Goal: Task Accomplishment & Management: Complete application form

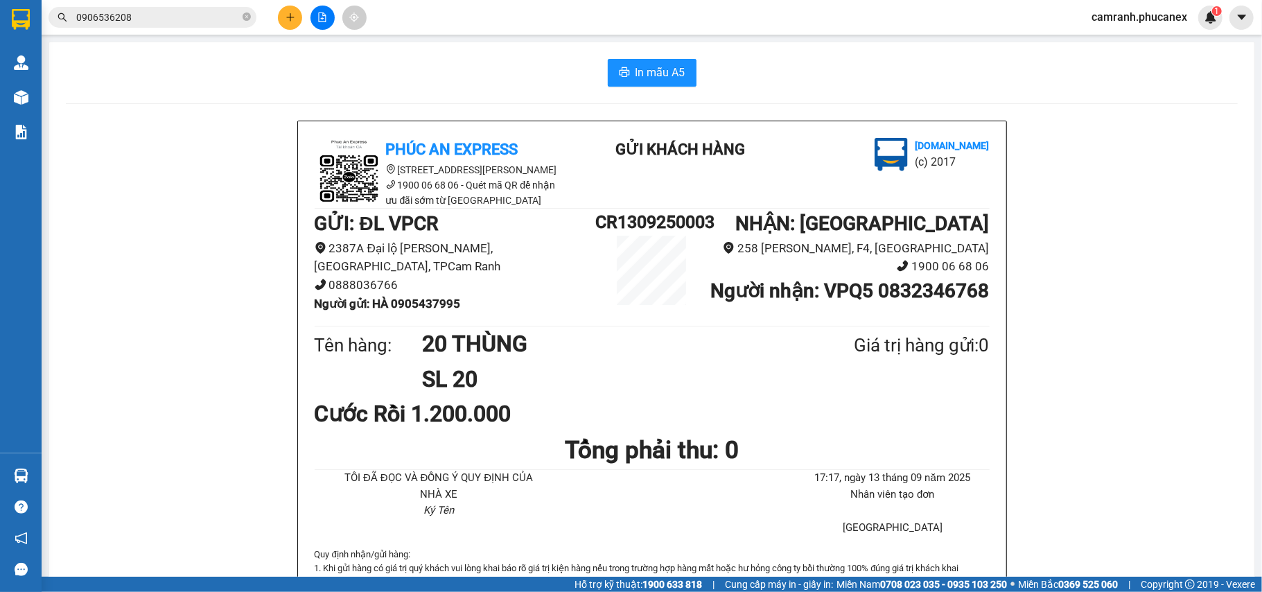
click at [280, 21] on button at bounding box center [290, 18] width 24 height 24
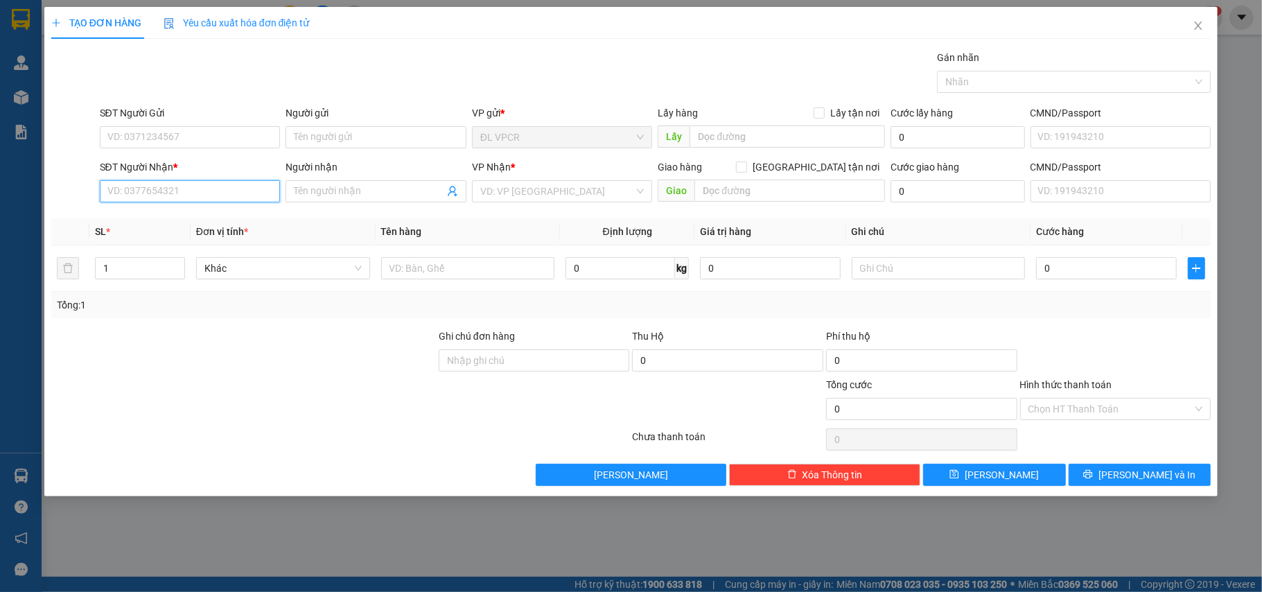
click at [169, 193] on input "SĐT Người Nhận *" at bounding box center [190, 191] width 181 height 22
click at [175, 220] on div "0936093279 - [PERSON_NAME]" at bounding box center [190, 220] width 164 height 15
type input "0936093279"
type input "DINH"
type input "0936093279"
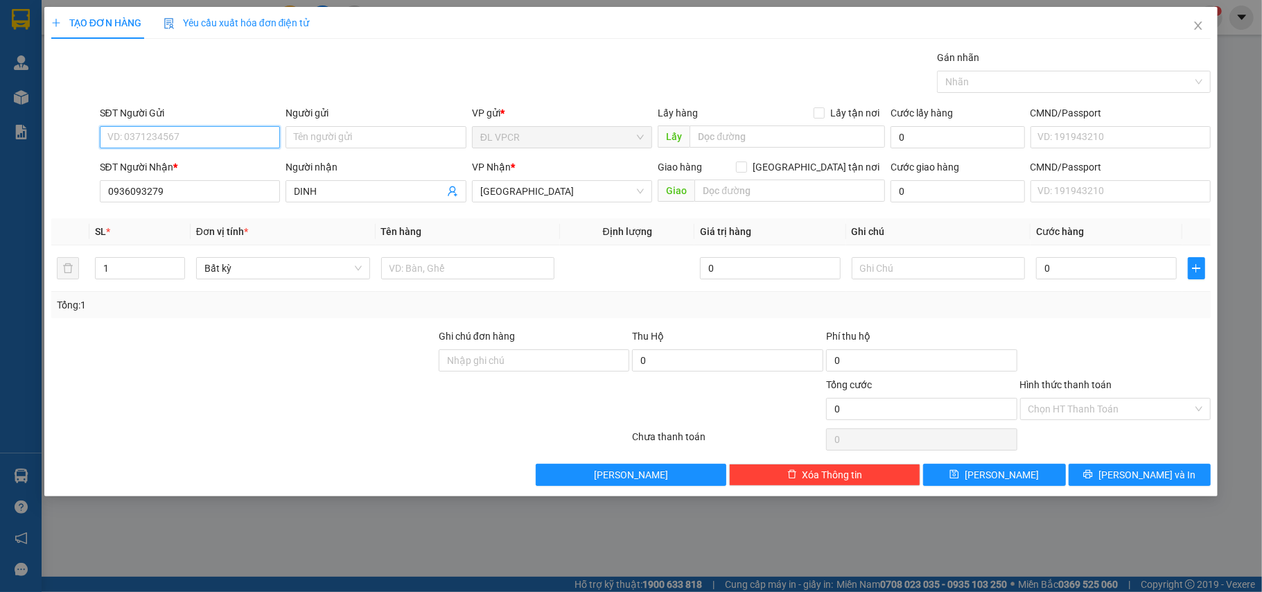
click at [197, 139] on input "SĐT Người Gửi" at bounding box center [190, 137] width 181 height 22
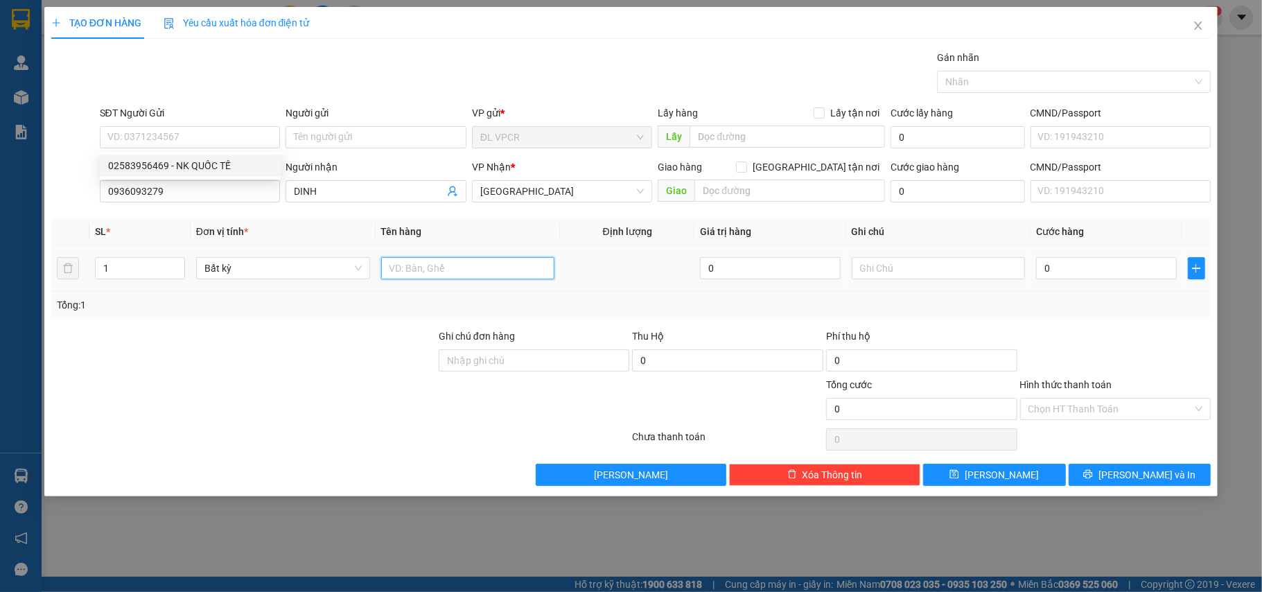
click at [453, 269] on input "text" at bounding box center [468, 268] width 174 height 22
type input "1 H"
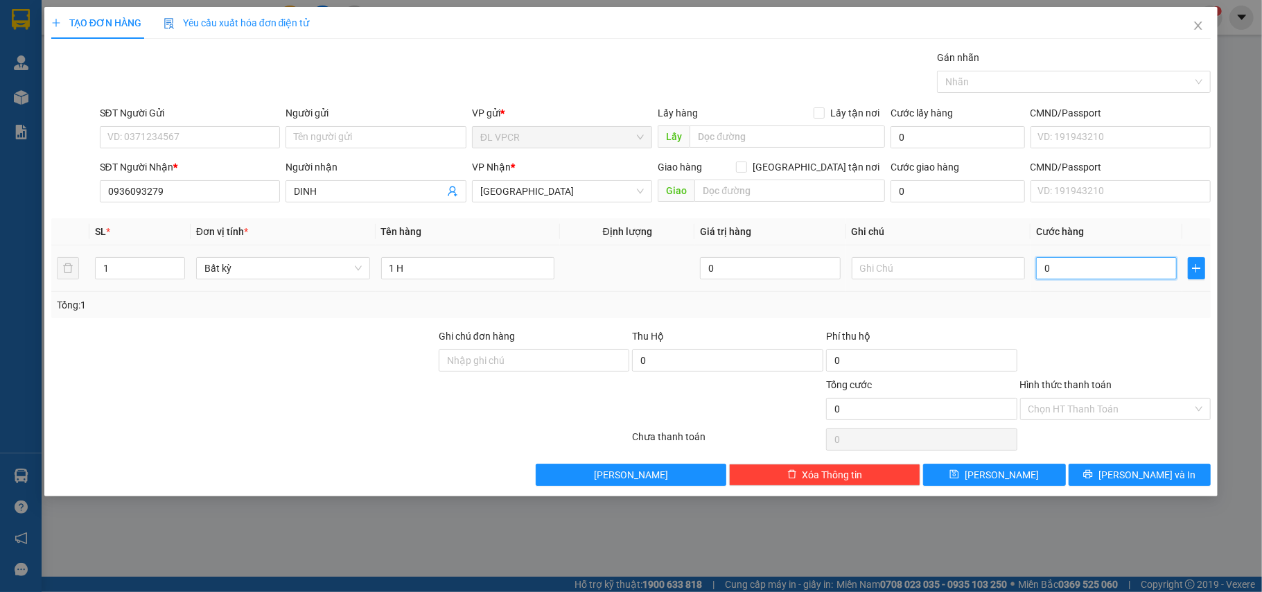
click at [1037, 273] on input "0" at bounding box center [1106, 268] width 140 height 22
type input "2"
type input "20"
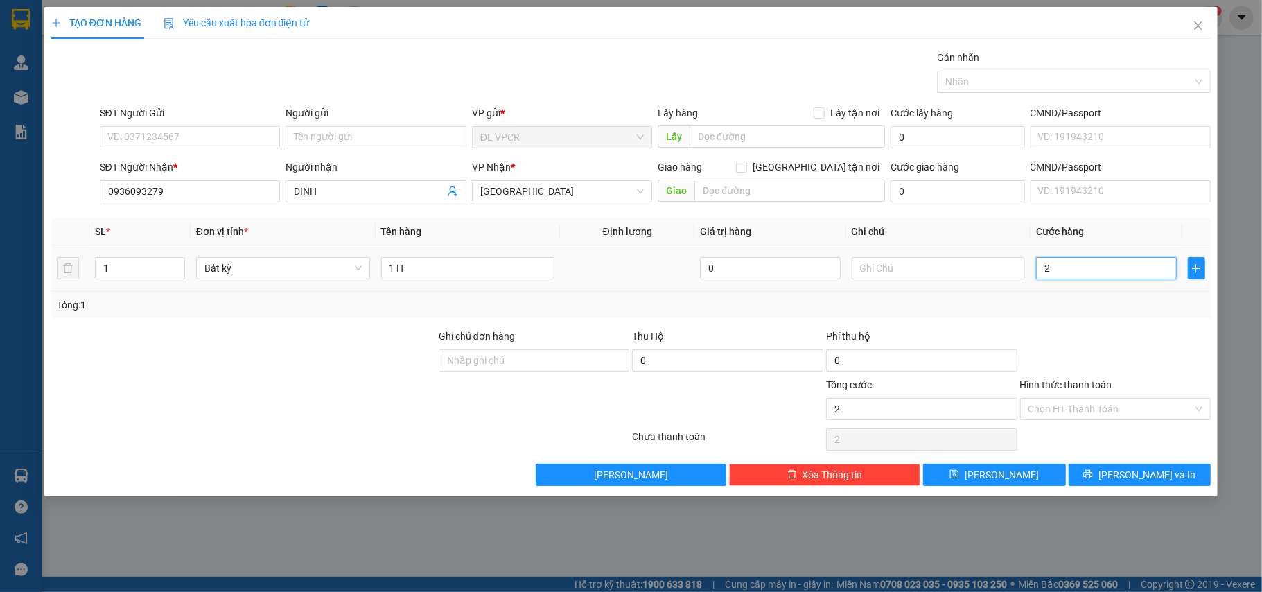
type input "20"
type input "20.000"
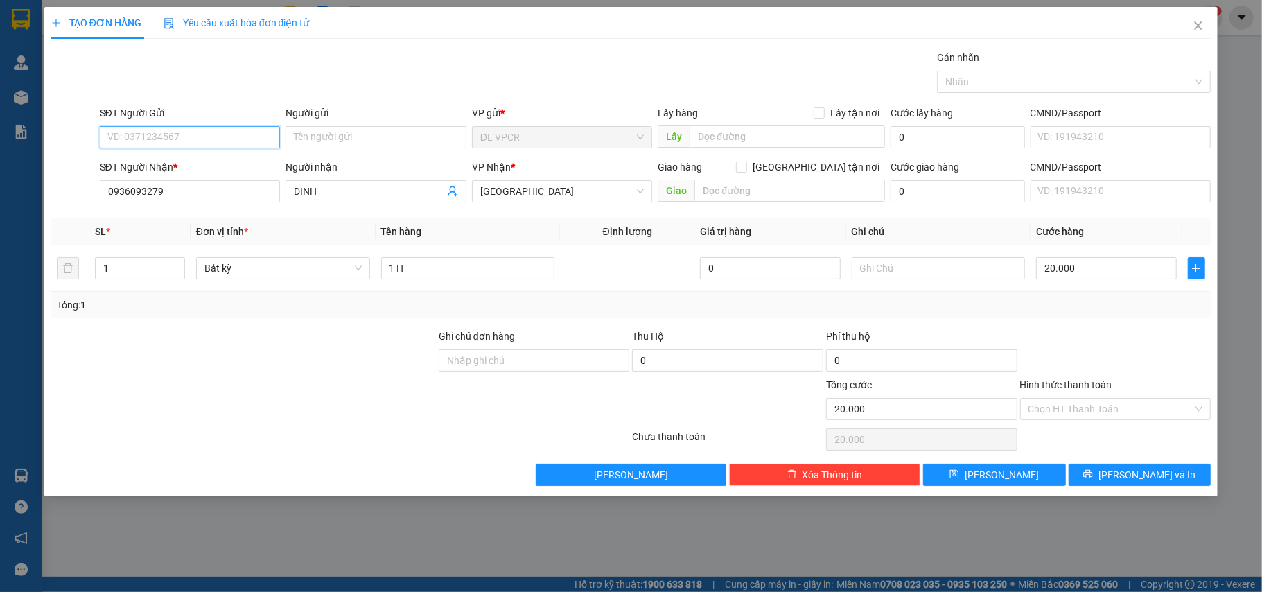
click at [136, 147] on input "SĐT Người Gửi" at bounding box center [190, 137] width 181 height 22
click at [170, 168] on div "0357949706 - NHA KHOA 3D" at bounding box center [190, 165] width 164 height 15
type input "0357949706"
type input "NHA KHOA 3D"
type input "0357949706"
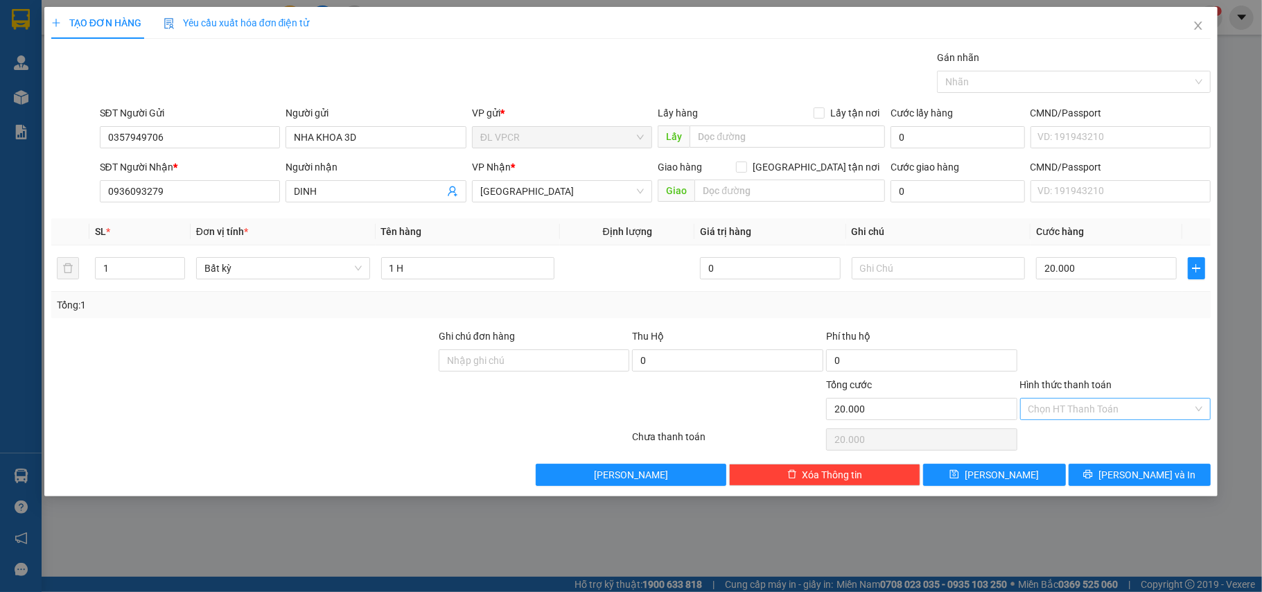
click at [1115, 408] on input "Hình thức thanh toán" at bounding box center [1110, 408] width 165 height 21
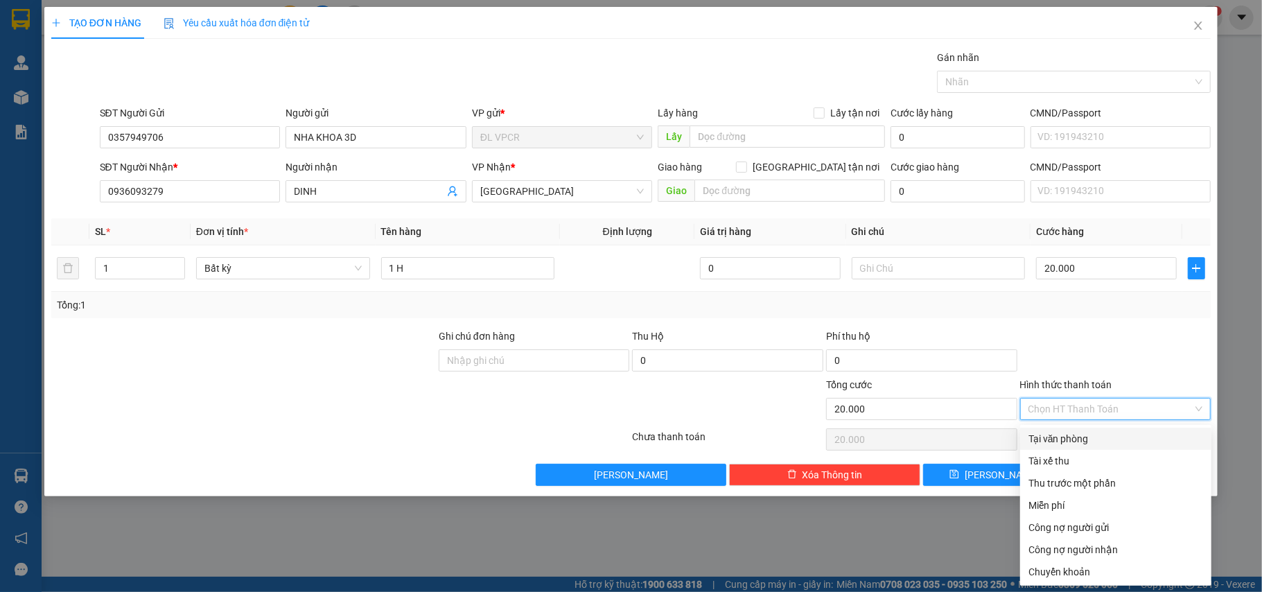
click at [1099, 441] on div "Tại văn phòng" at bounding box center [1115, 438] width 175 height 15
type input "0"
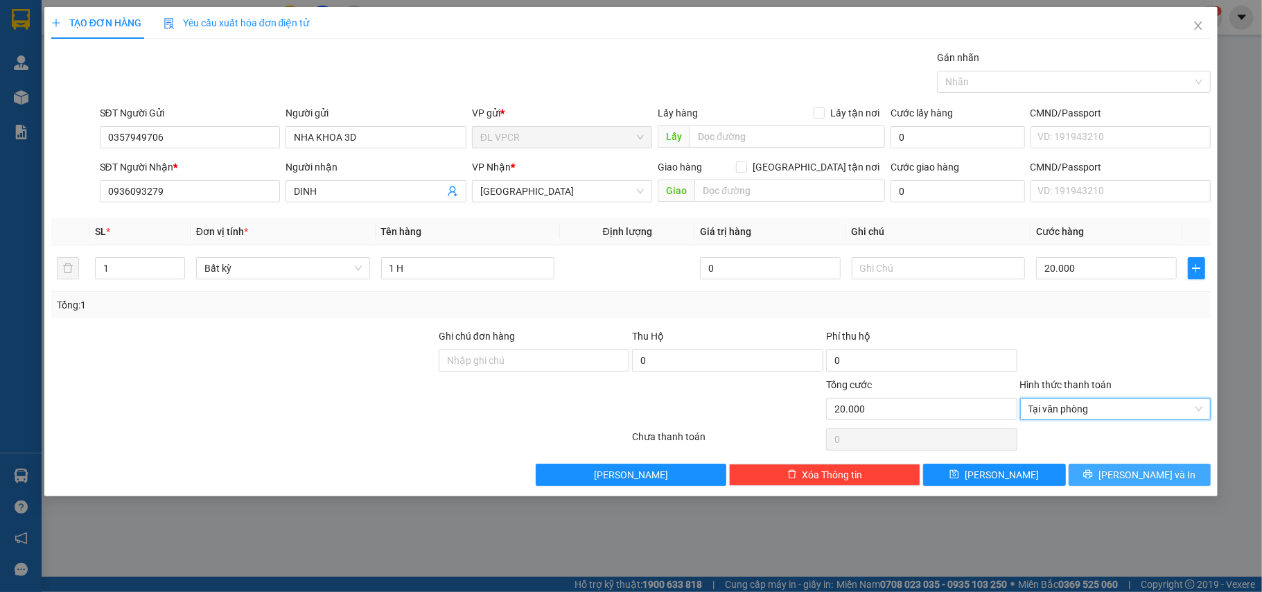
click at [1132, 480] on span "[PERSON_NAME] và In" at bounding box center [1146, 474] width 97 height 15
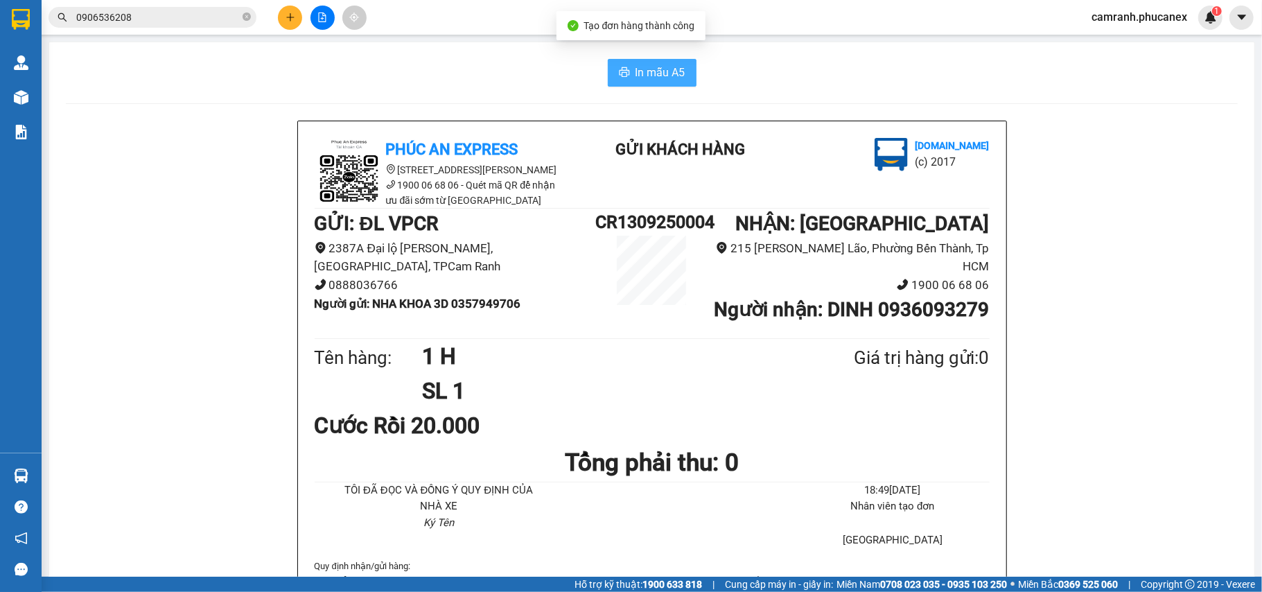
click at [644, 70] on span "In mẫu A5" at bounding box center [661, 72] width 50 height 17
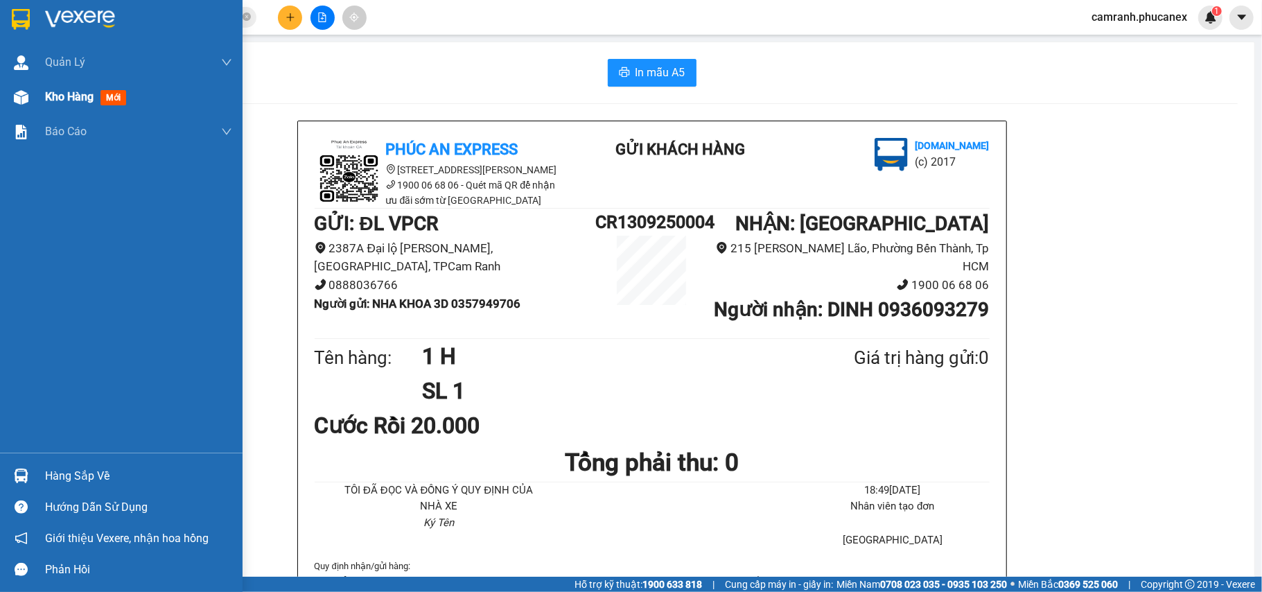
click at [55, 100] on span "Kho hàng" at bounding box center [69, 96] width 49 height 13
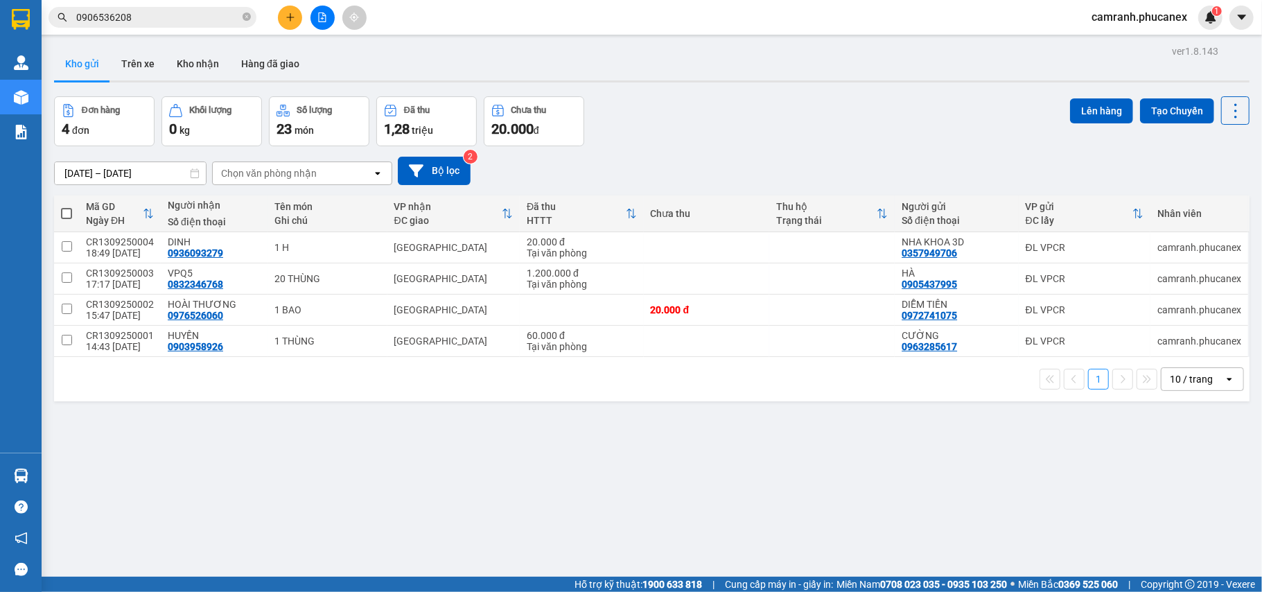
click at [65, 219] on span at bounding box center [66, 213] width 11 height 11
click at [67, 207] on input "checkbox" at bounding box center [67, 207] width 0 height 0
checkbox input "true"
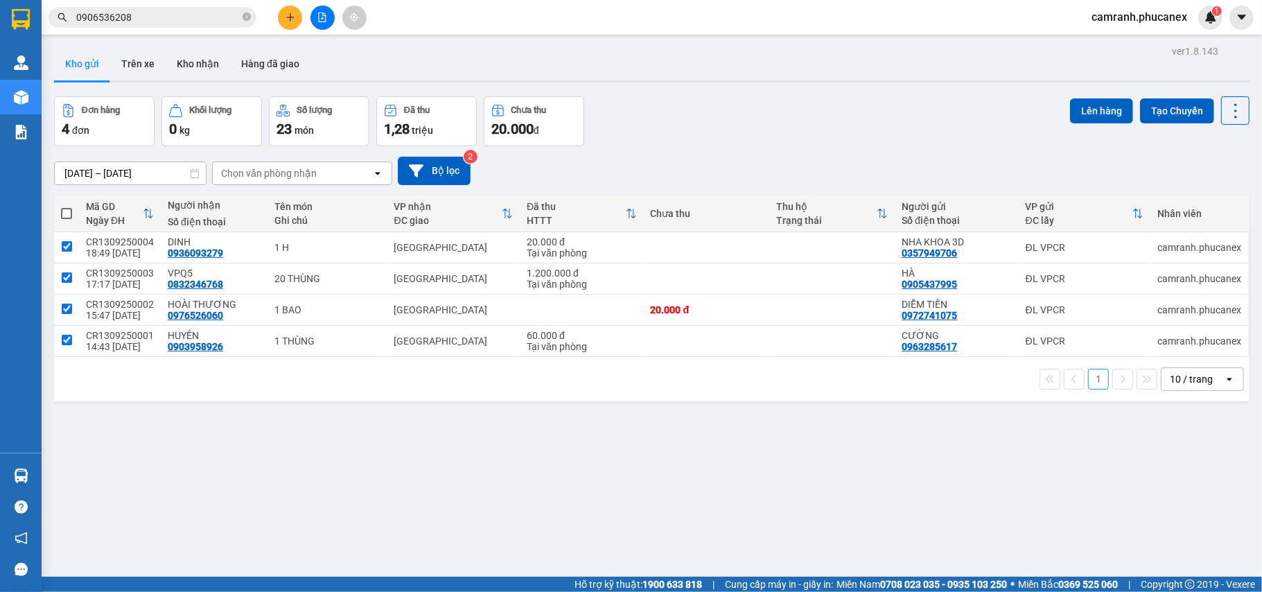
checkbox input "true"
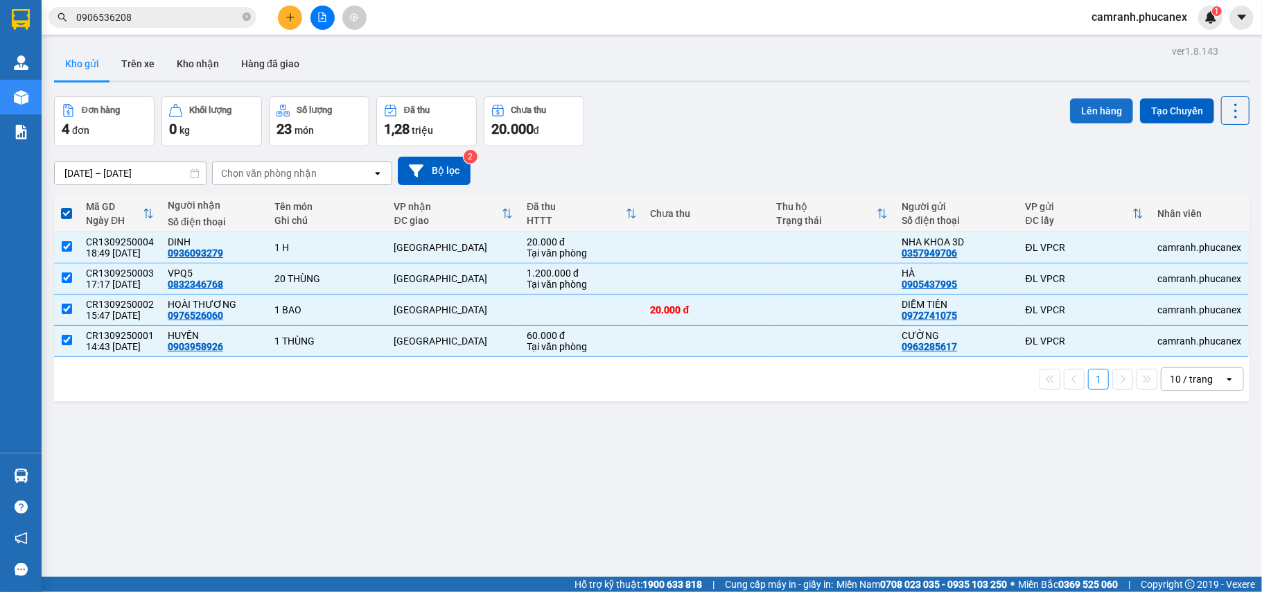
click at [1092, 111] on button "Lên hàng" at bounding box center [1101, 110] width 63 height 25
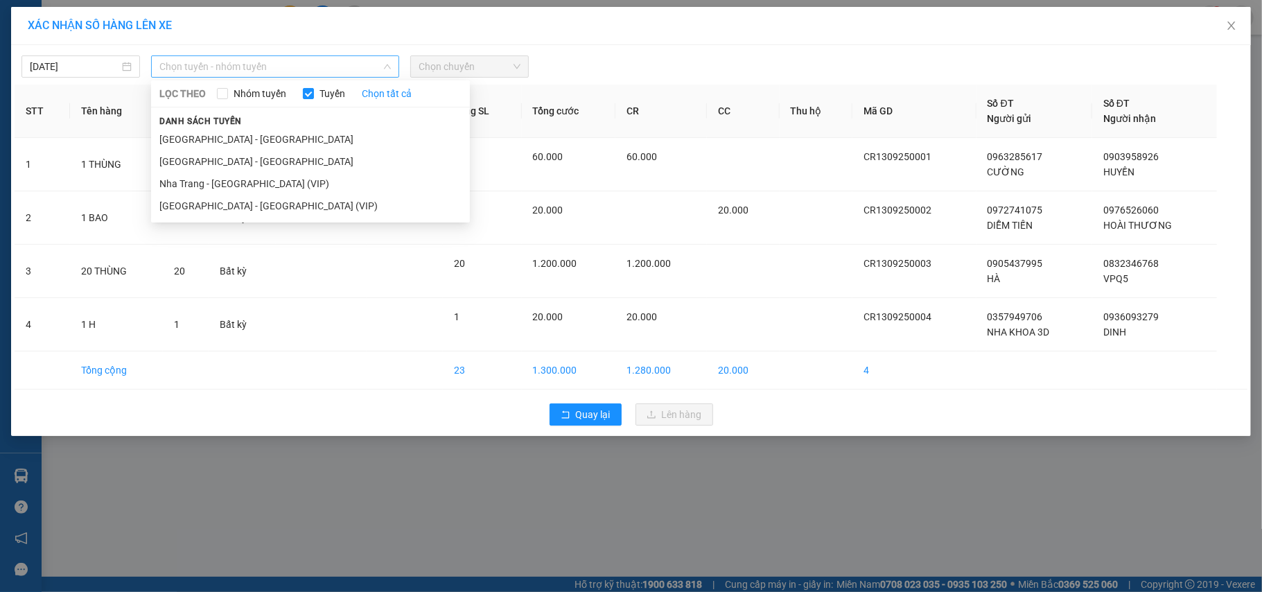
click at [200, 64] on span "Chọn tuyến - nhóm tuyến" at bounding box center [274, 66] width 231 height 21
click at [202, 180] on li "Nha Trang - [GEOGRAPHIC_DATA] (VIP)" at bounding box center [310, 184] width 319 height 22
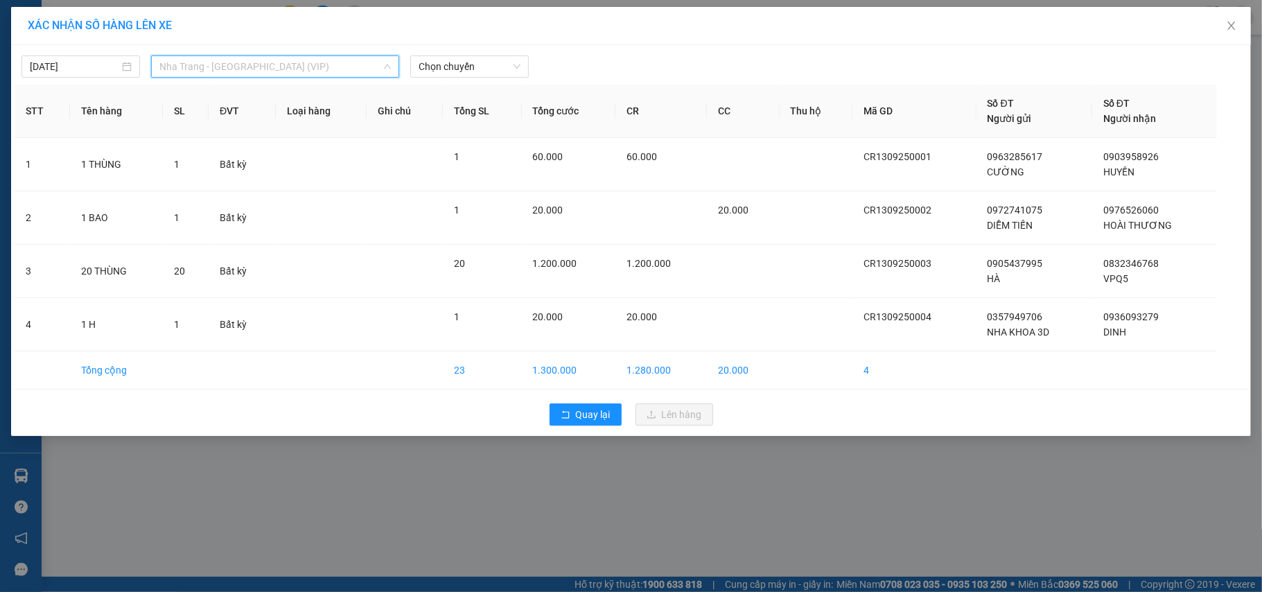
click at [254, 62] on span "Nha Trang - [GEOGRAPHIC_DATA] (VIP)" at bounding box center [274, 66] width 231 height 21
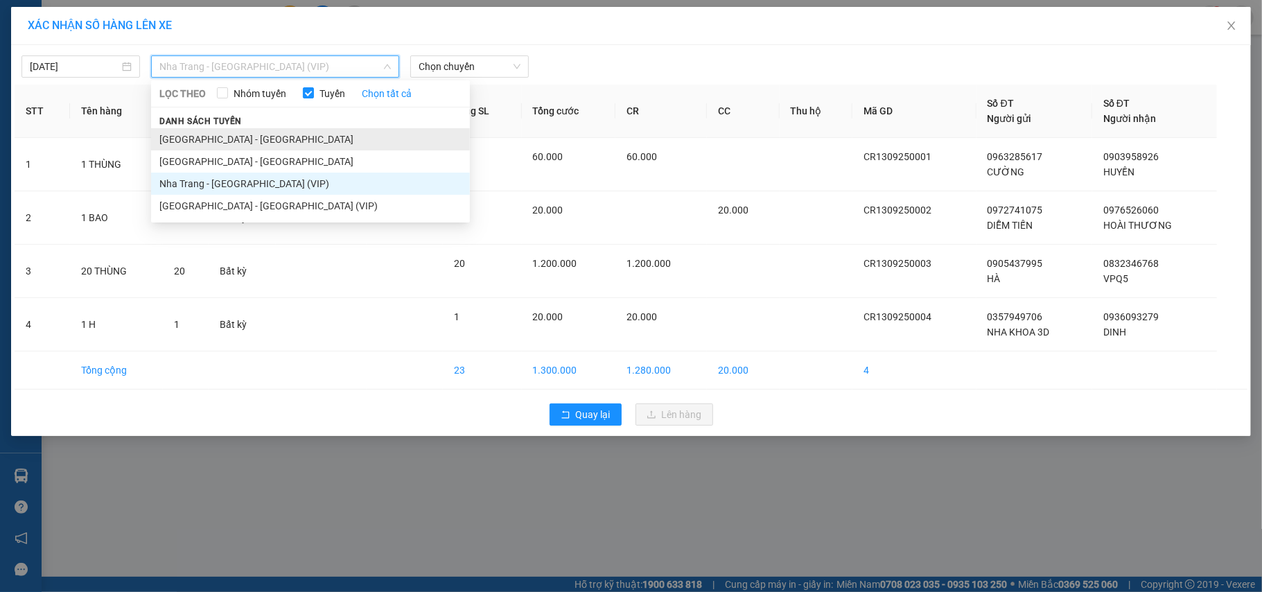
click at [245, 140] on li "[GEOGRAPHIC_DATA] - [GEOGRAPHIC_DATA]" at bounding box center [310, 139] width 319 height 22
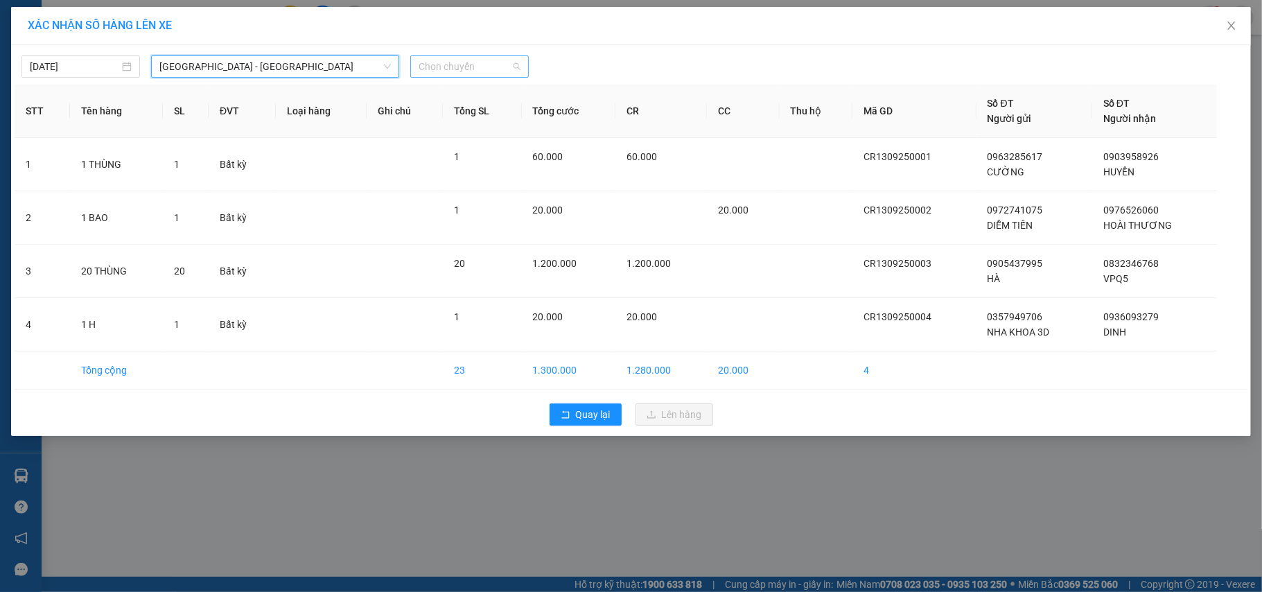
click at [466, 70] on span "Chọn chuyến" at bounding box center [470, 66] width 102 height 21
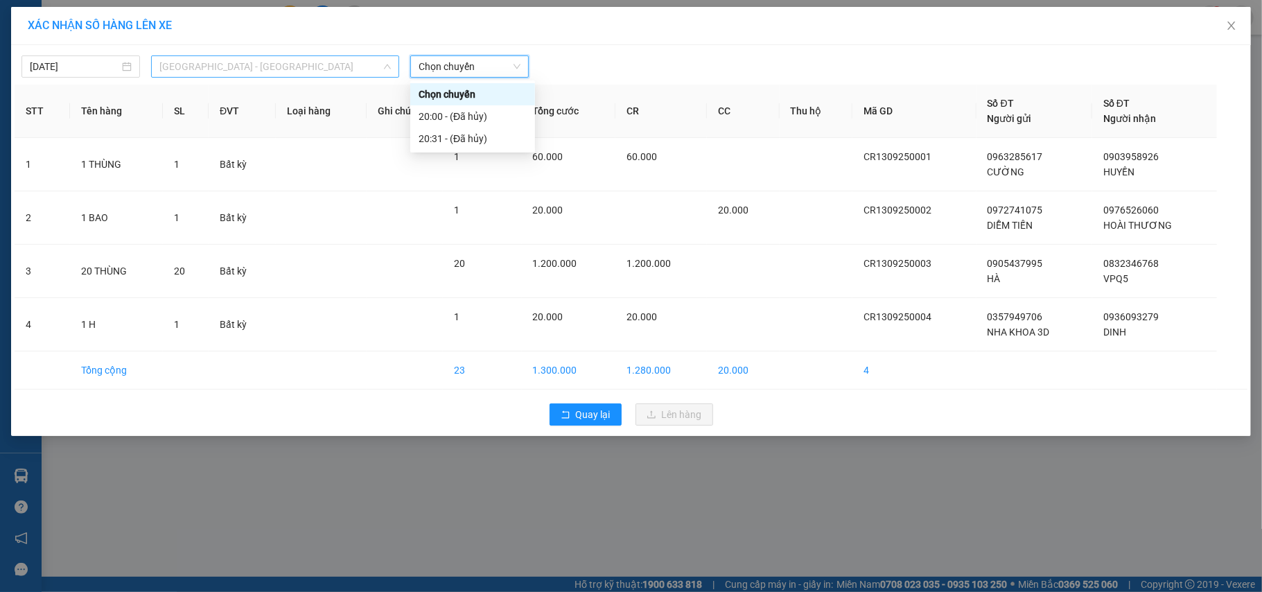
click at [292, 67] on span "[GEOGRAPHIC_DATA] - [GEOGRAPHIC_DATA]" at bounding box center [274, 66] width 231 height 21
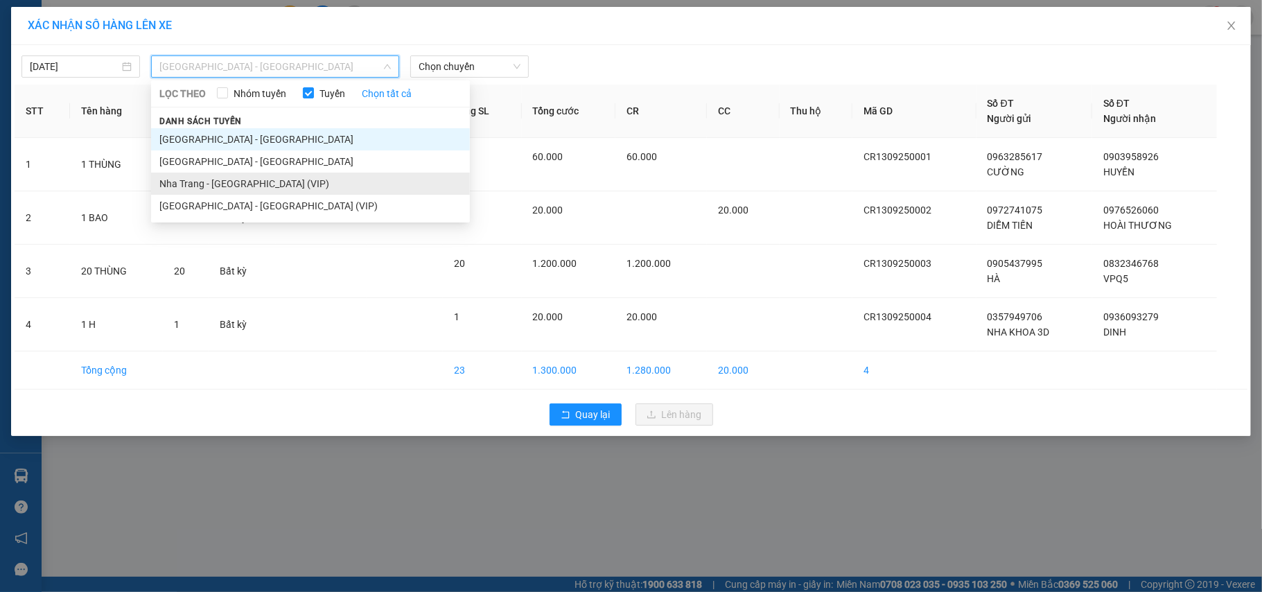
click at [243, 183] on li "Nha Trang - [GEOGRAPHIC_DATA] (VIP)" at bounding box center [310, 184] width 319 height 22
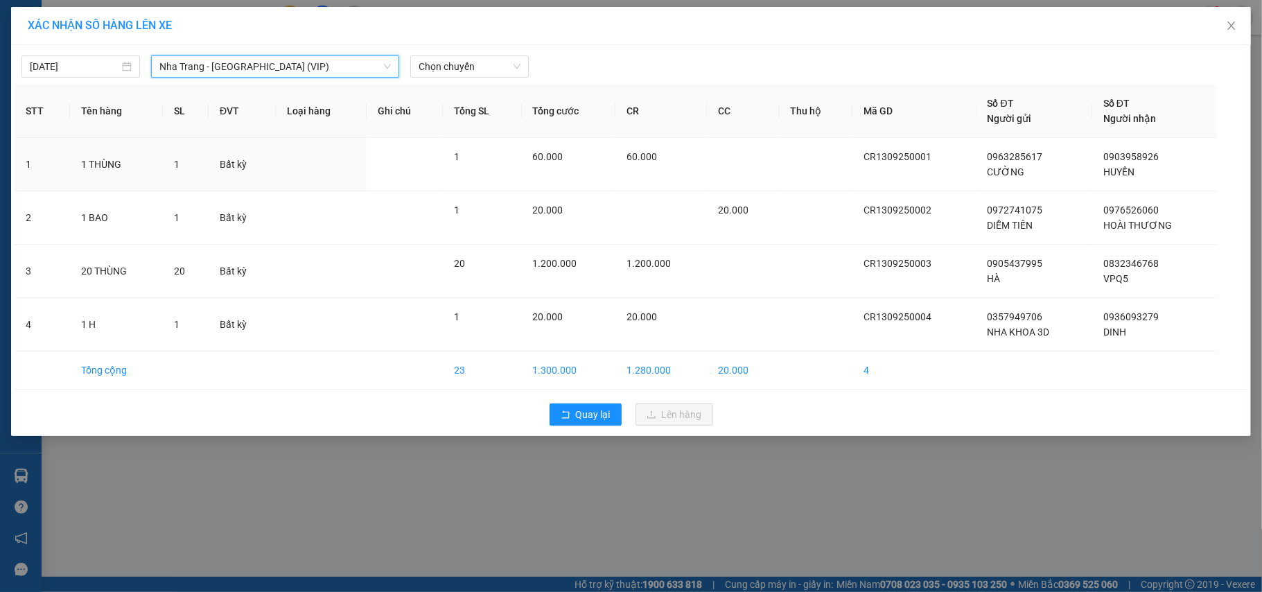
click at [447, 51] on div "[DATE] [GEOGRAPHIC_DATA] - [GEOGRAPHIC_DATA] (VIP) [GEOGRAPHIC_DATA] - [GEOGRAP…" at bounding box center [631, 63] width 1233 height 29
click at [447, 62] on span "Chọn chuyến" at bounding box center [470, 66] width 102 height 21
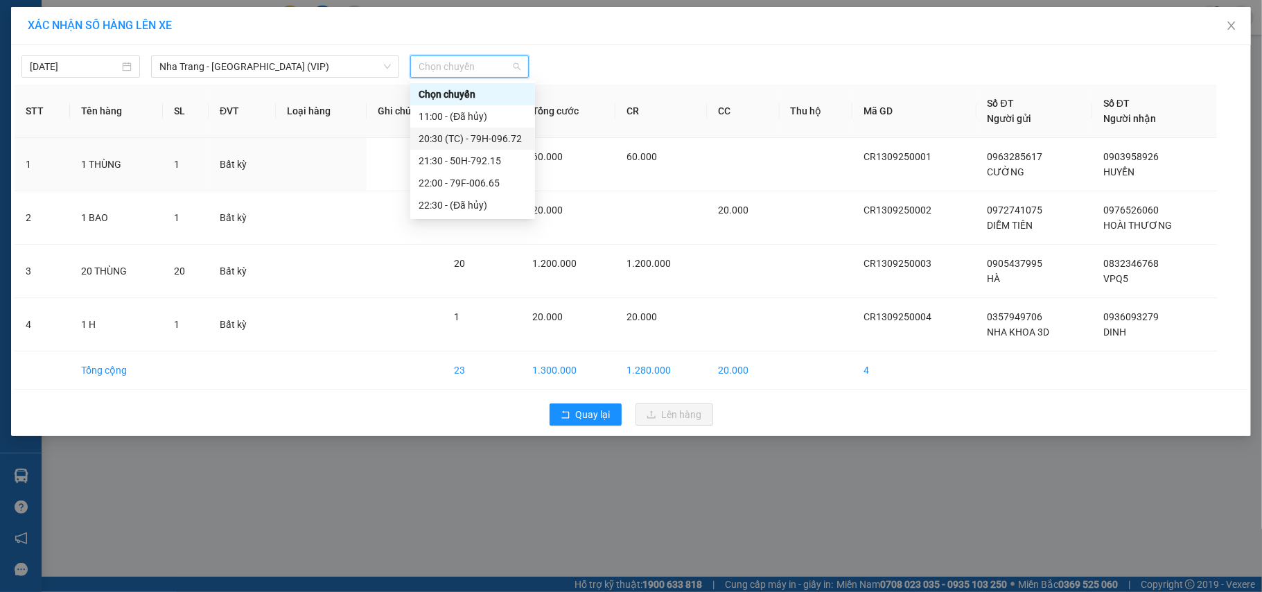
click at [459, 137] on div "20:30 (TC) - 79H-096.72" at bounding box center [473, 138] width 108 height 15
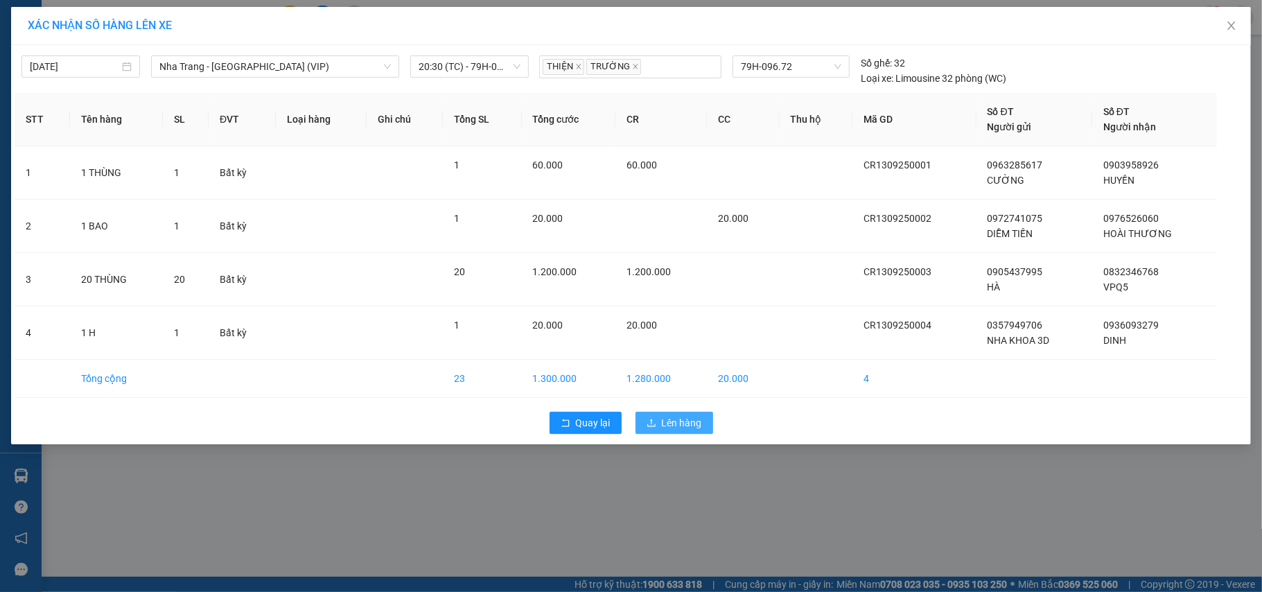
click at [676, 425] on span "Lên hàng" at bounding box center [682, 422] width 40 height 15
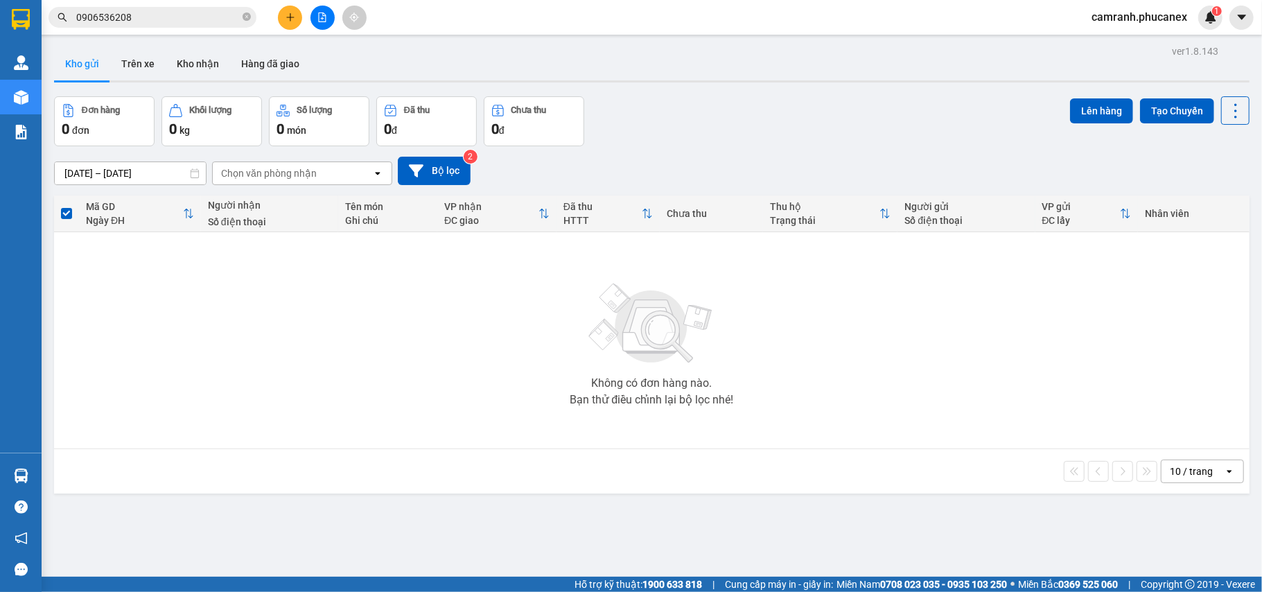
click at [286, 15] on icon "plus" at bounding box center [291, 17] width 10 height 10
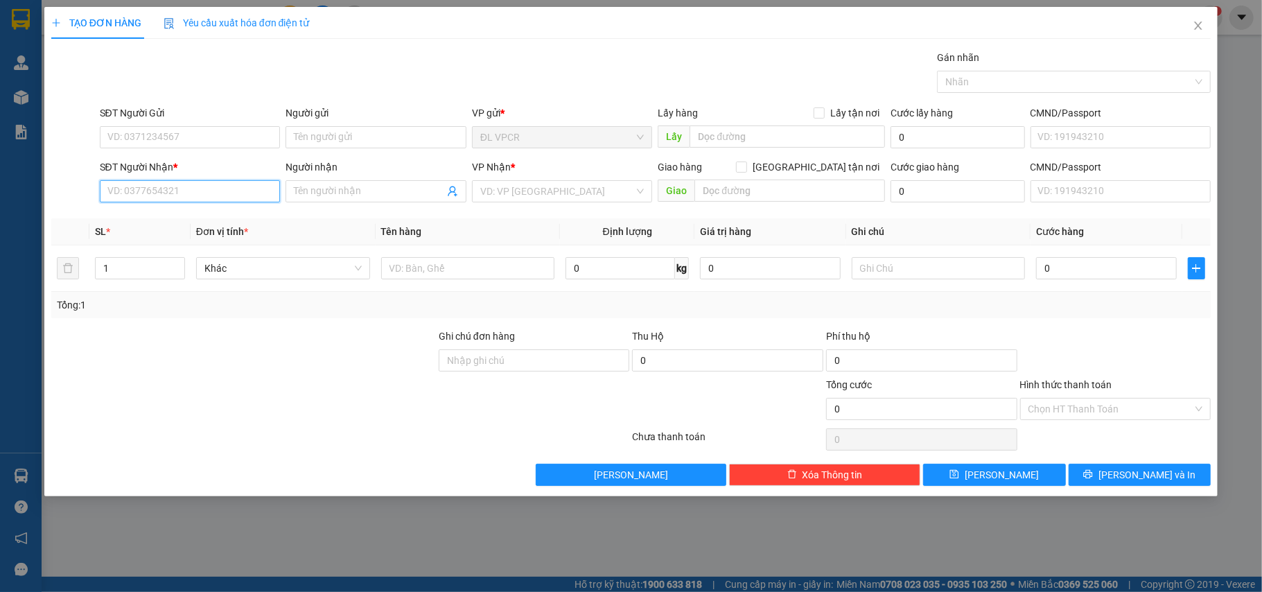
click at [201, 200] on input "SĐT Người Nhận *" at bounding box center [190, 191] width 181 height 22
click at [201, 209] on div "0935794346 - THỊNH" at bounding box center [190, 220] width 181 height 22
type input "0935794346"
type input "THỊNH"
type input "[STREET_ADDRESS][PERSON_NAME] Gò Vấp"
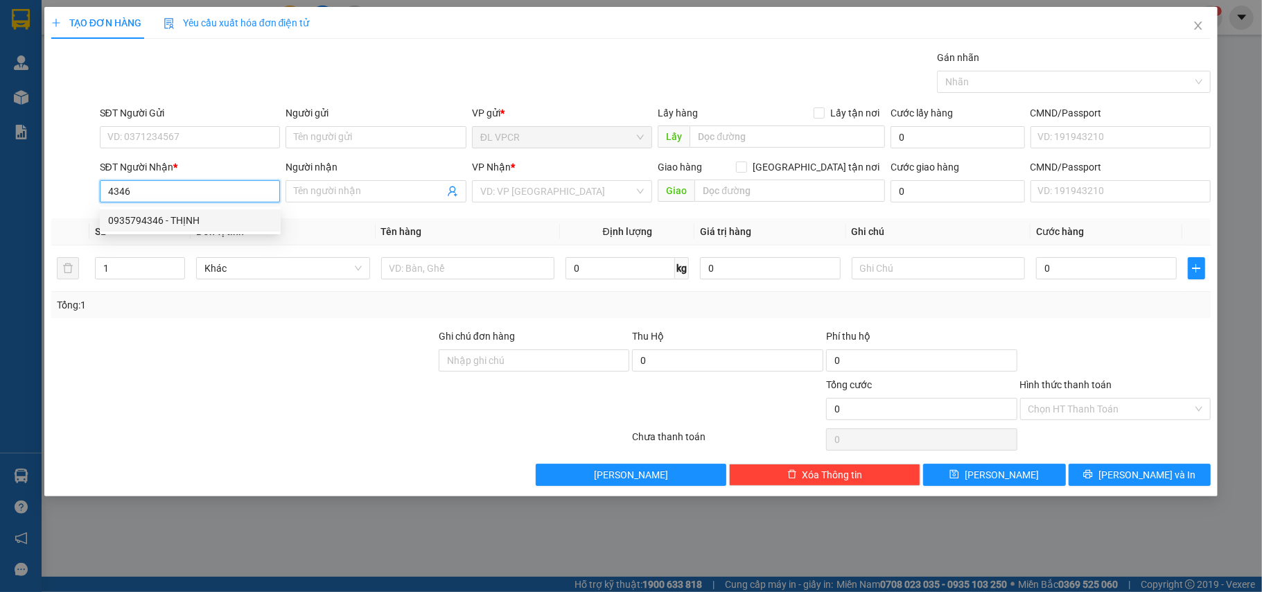
type input "90.000"
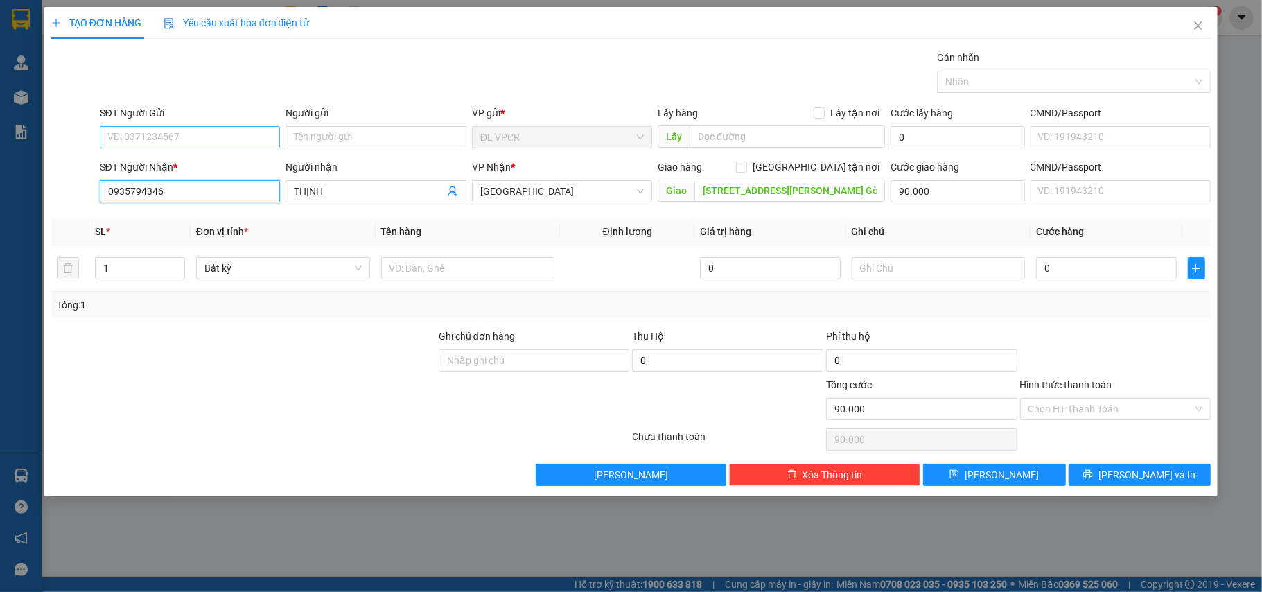
type input "0935794346"
click at [208, 145] on input "SĐT Người Gửi" at bounding box center [190, 137] width 181 height 22
click at [218, 162] on div "0914054567 - [GEOGRAPHIC_DATA]" at bounding box center [190, 165] width 164 height 15
type input "0914054567"
type input "[PERSON_NAME]"
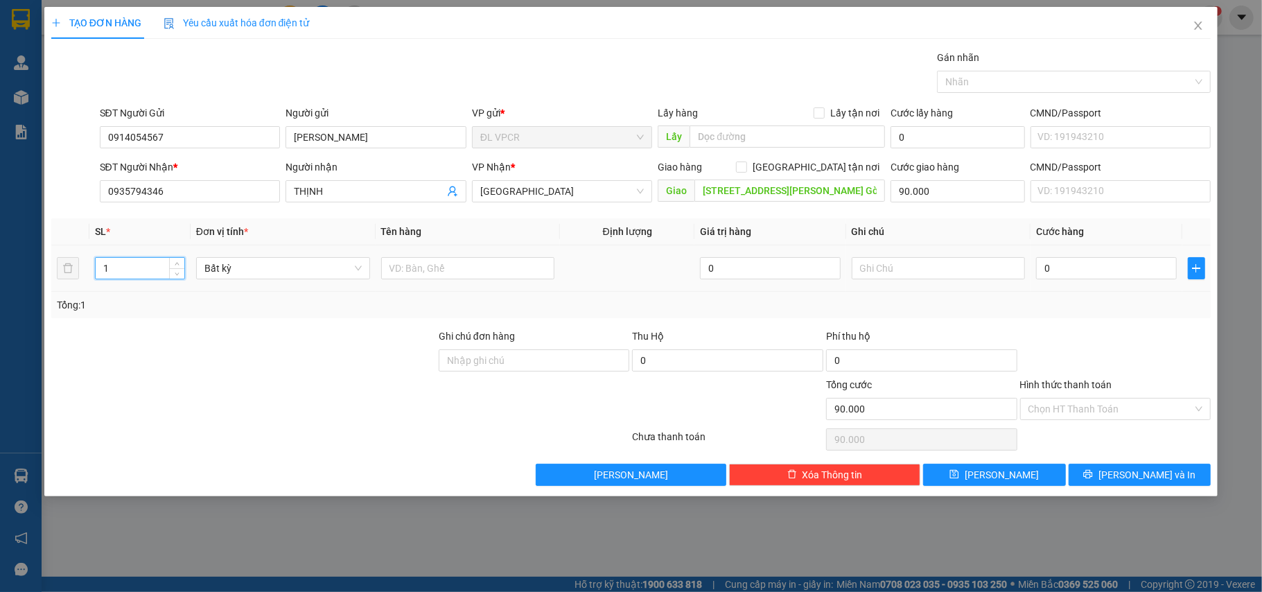
drag, startPoint x: 128, startPoint y: 274, endPoint x: 69, endPoint y: 290, distance: 60.2
click at [69, 290] on tr "1 Bất kỳ 0 0" at bounding box center [631, 268] width 1160 height 46
type input "2"
click at [463, 274] on input "text" at bounding box center [468, 268] width 174 height 22
type input "1 TG + 1 [GEOGRAPHIC_DATA]"
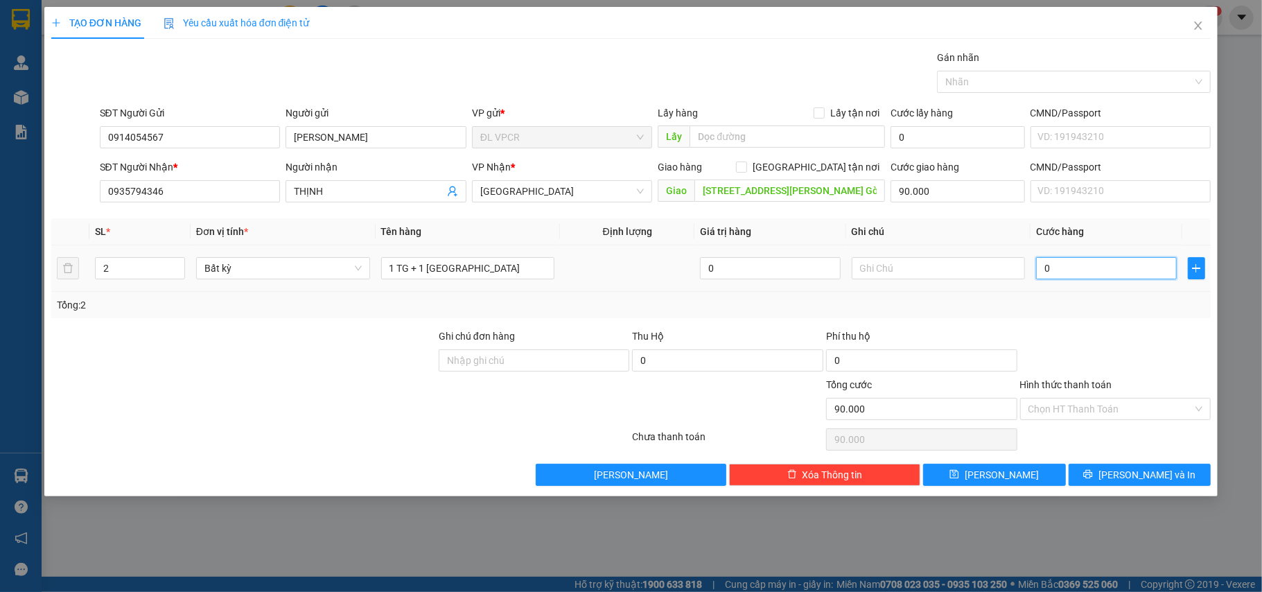
click at [1077, 269] on input "0" at bounding box center [1106, 268] width 140 height 22
type input "6"
type input "90.006"
type input "60"
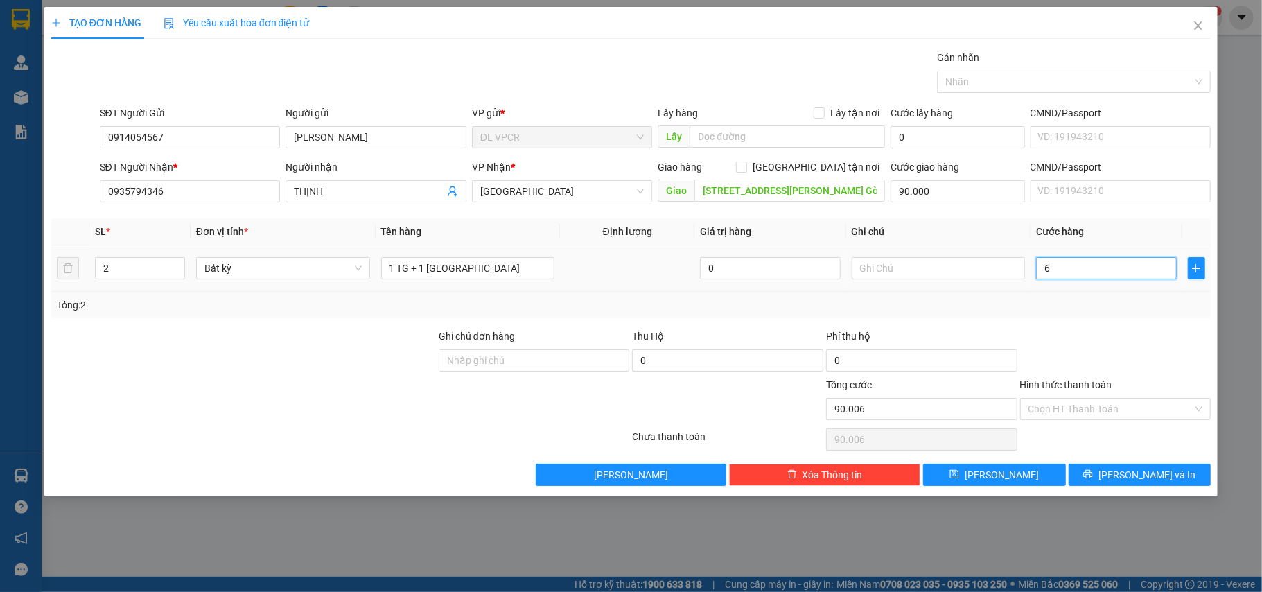
type input "90.060"
type input "60.000"
type input "150.000"
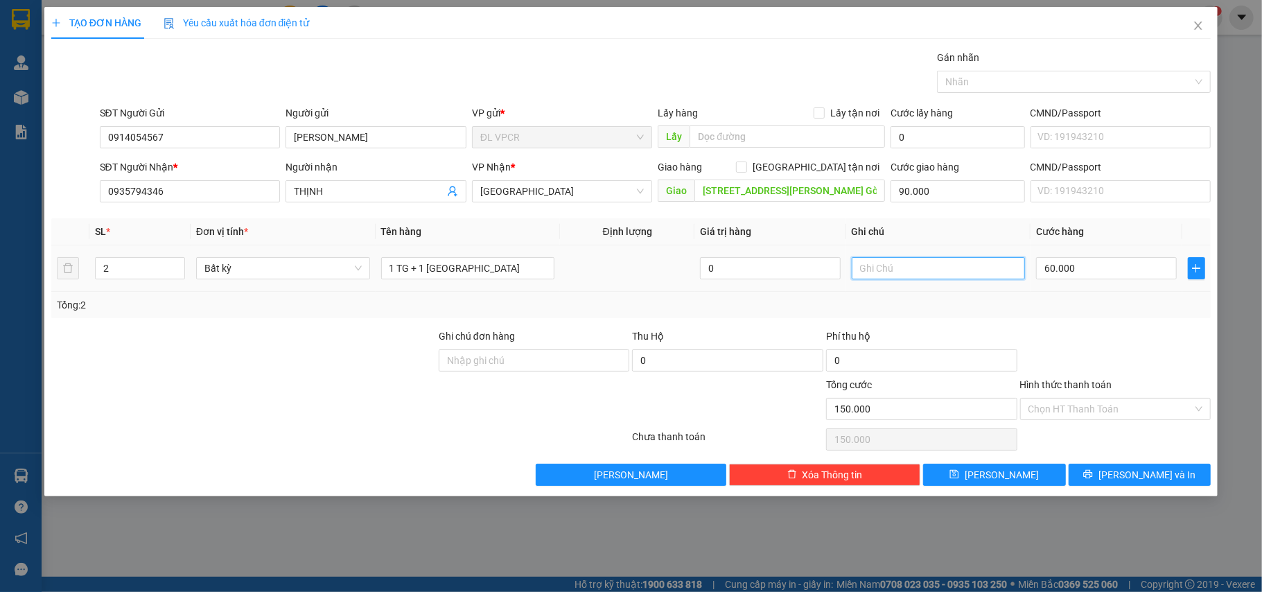
click at [883, 275] on input "text" at bounding box center [939, 268] width 174 height 22
type input "GTN 90K"
click at [1134, 403] on input "Hình thức thanh toán" at bounding box center [1110, 408] width 165 height 21
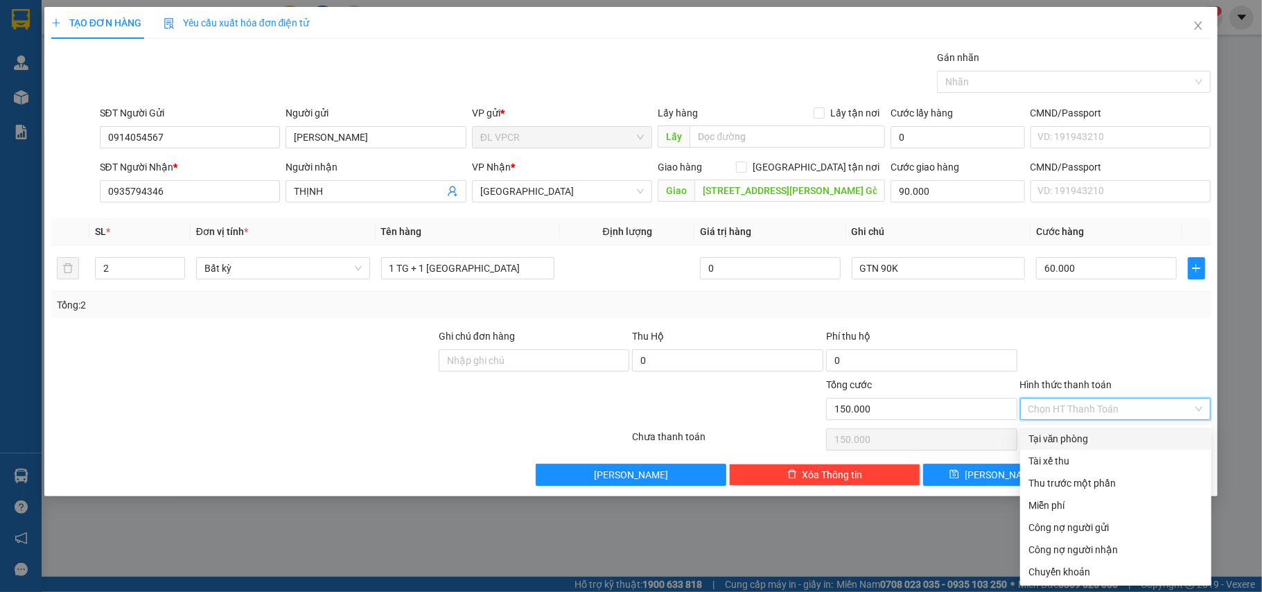
click at [1101, 431] on div "Tại văn phòng" at bounding box center [1115, 438] width 175 height 15
type input "0"
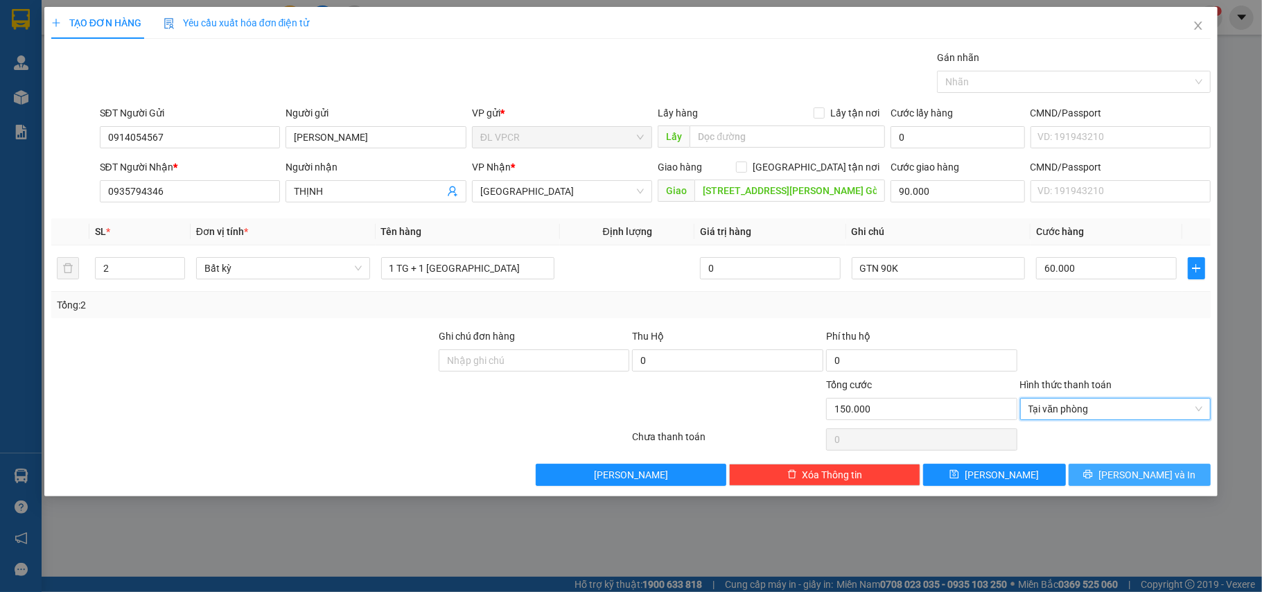
click at [1171, 483] on button "[PERSON_NAME] và In" at bounding box center [1140, 475] width 143 height 22
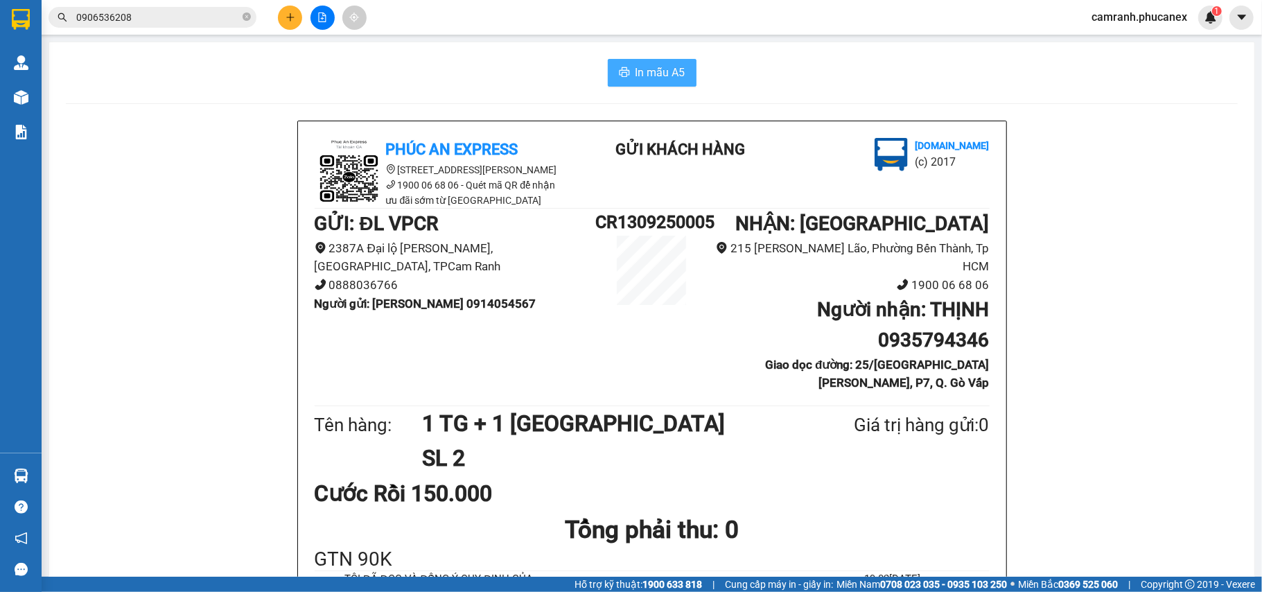
click at [639, 80] on span "In mẫu A5" at bounding box center [661, 72] width 50 height 17
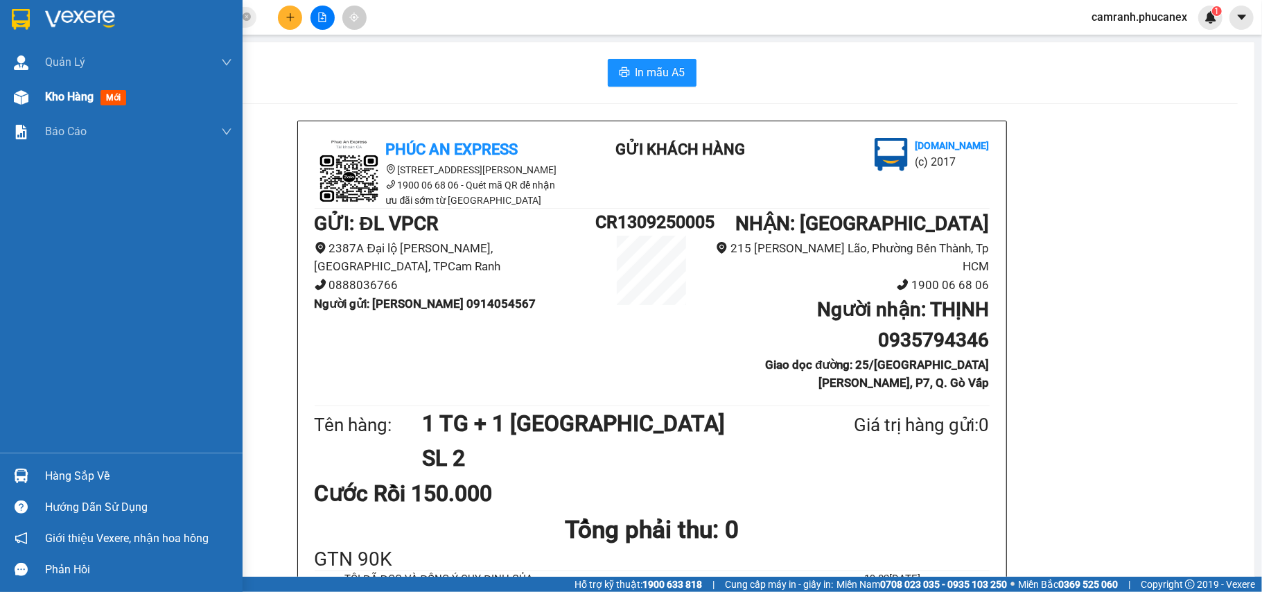
click at [15, 95] on img at bounding box center [21, 97] width 15 height 15
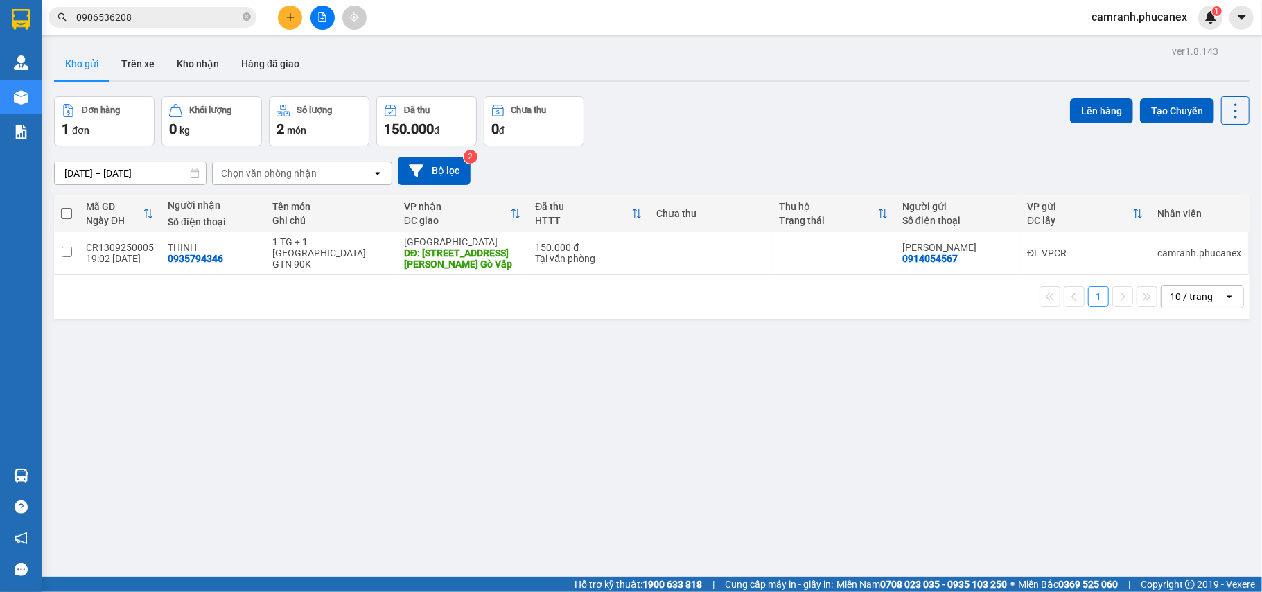
click at [67, 214] on span at bounding box center [66, 213] width 11 height 11
click at [67, 207] on input "checkbox" at bounding box center [67, 207] width 0 height 0
checkbox input "true"
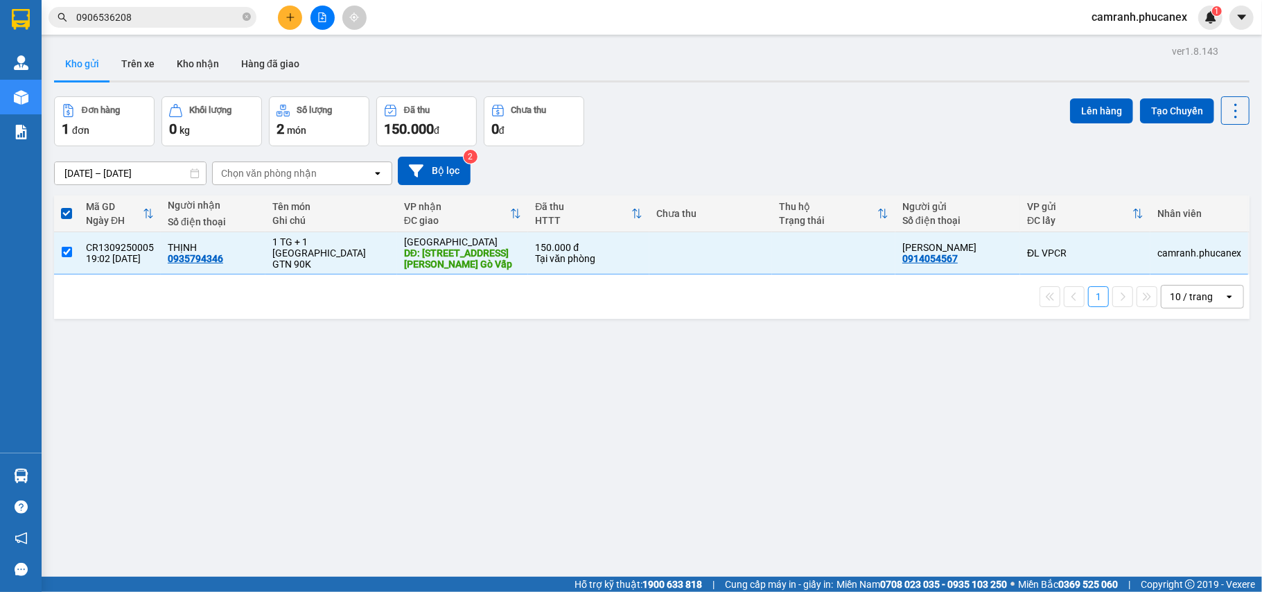
click at [1085, 125] on div "Lên hàng Tạo Chuyến" at bounding box center [1159, 121] width 179 height 50
click at [1083, 115] on button "Lên hàng" at bounding box center [1101, 110] width 63 height 25
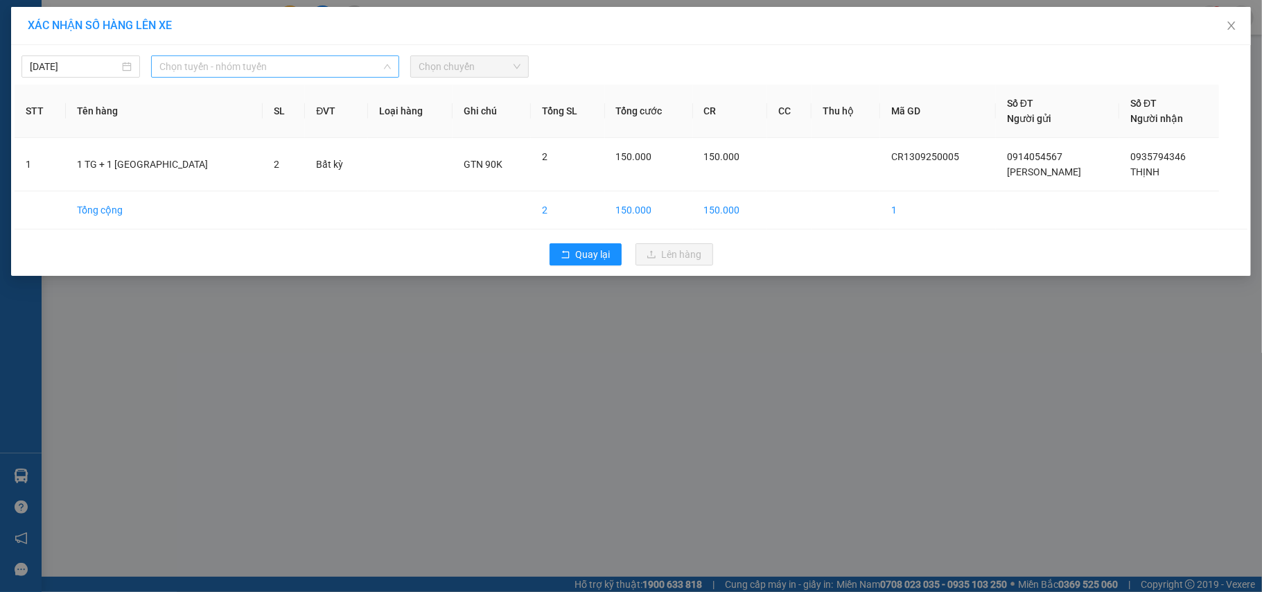
click at [239, 76] on span "Chọn tuyến - nhóm tuyến" at bounding box center [274, 66] width 231 height 21
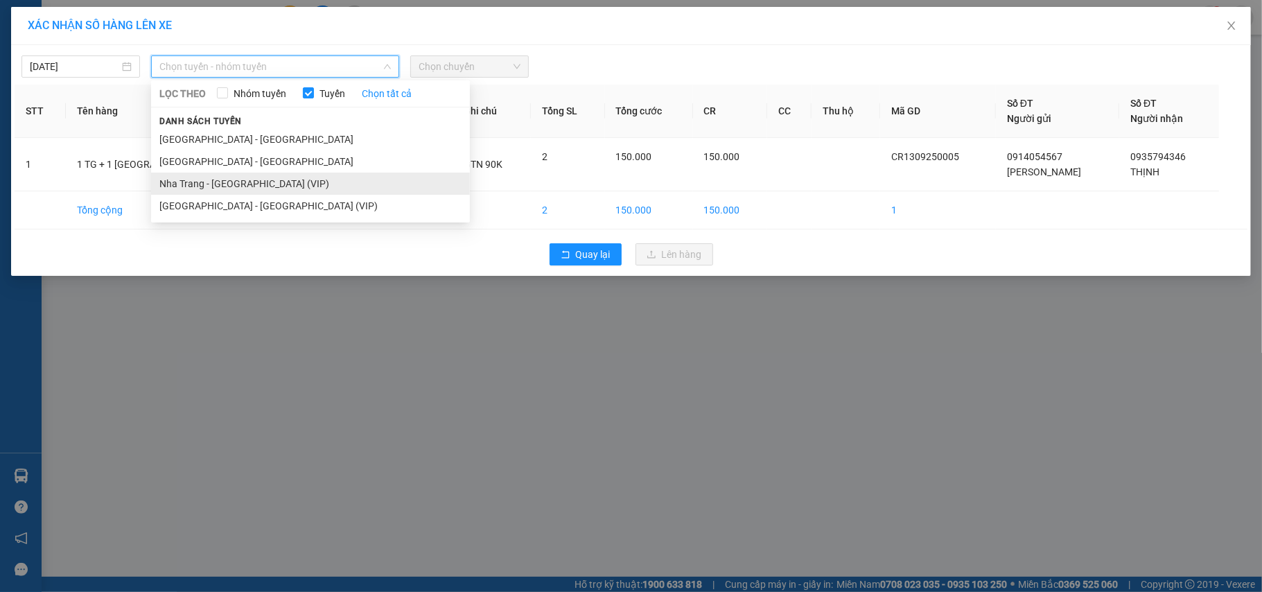
click at [242, 180] on li "Nha Trang - [GEOGRAPHIC_DATA] (VIP)" at bounding box center [310, 184] width 319 height 22
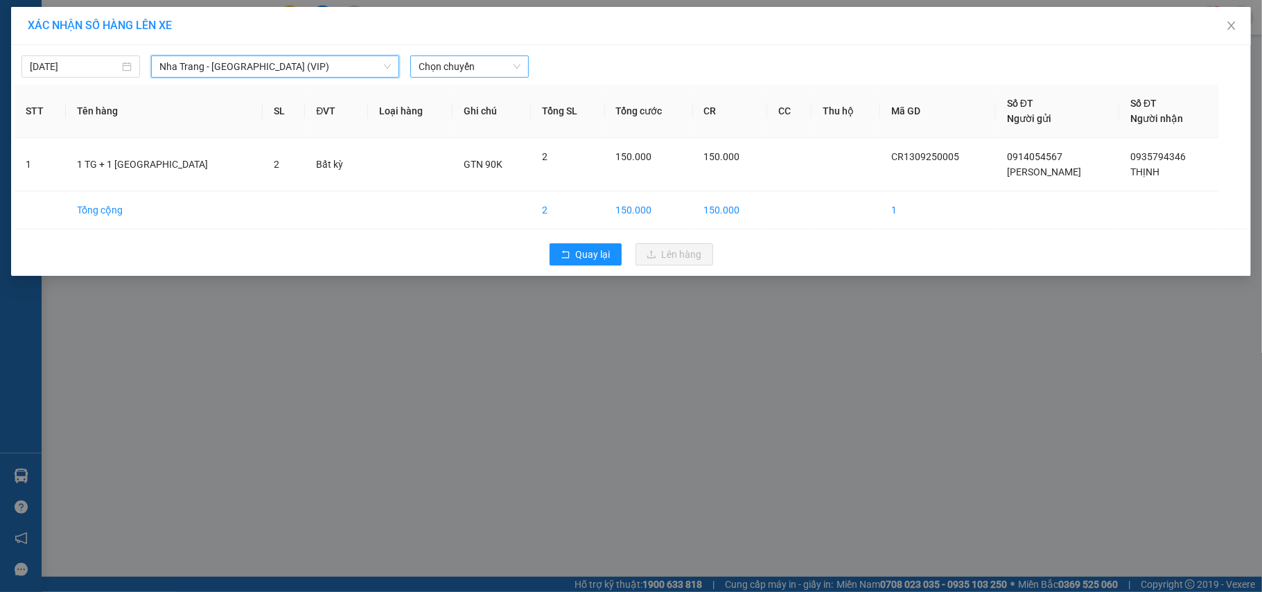
click at [441, 78] on div "Chọn chuyến" at bounding box center [469, 66] width 119 height 22
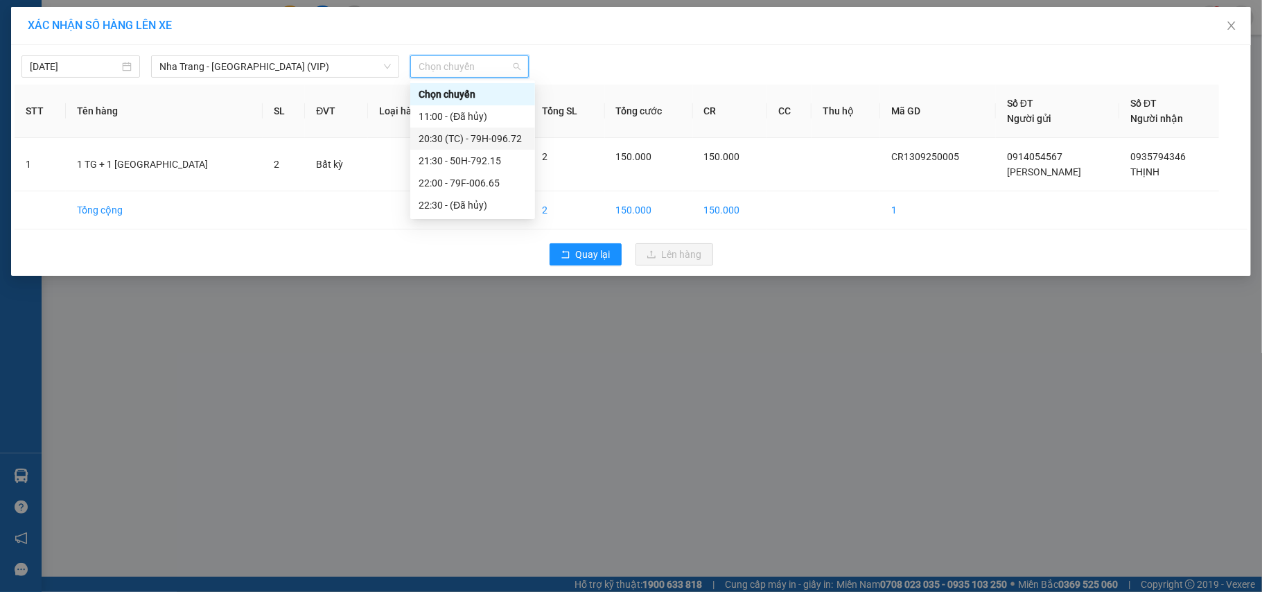
click at [446, 134] on div "20:30 (TC) - 79H-096.72" at bounding box center [473, 138] width 108 height 15
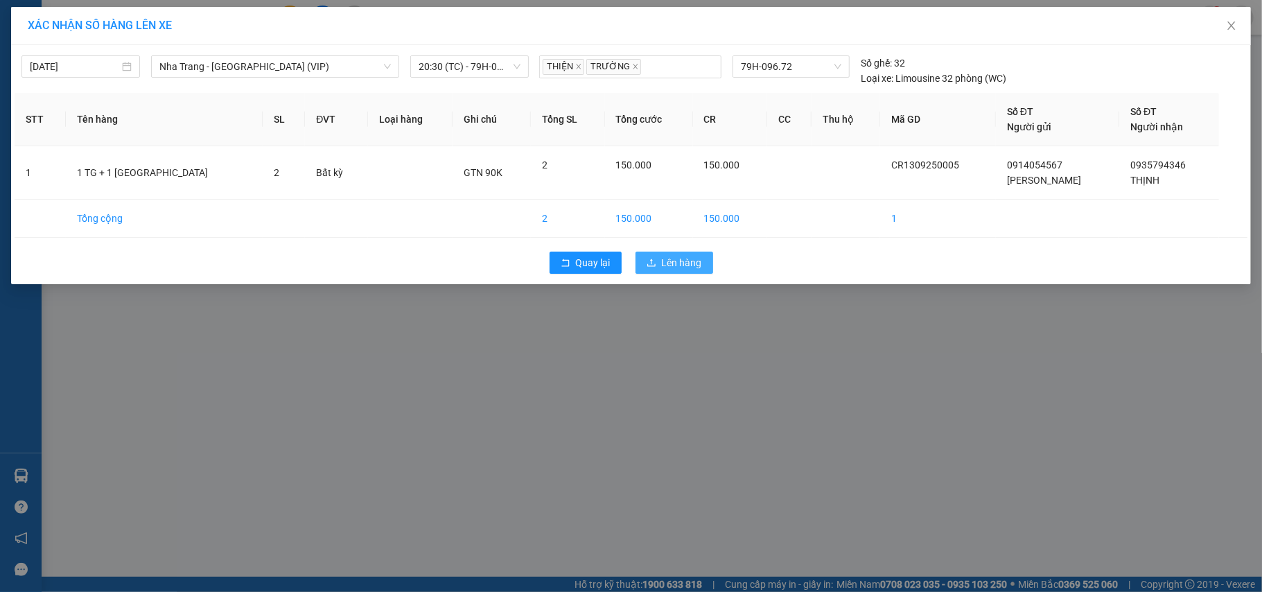
click at [663, 261] on span "Lên hàng" at bounding box center [682, 262] width 40 height 15
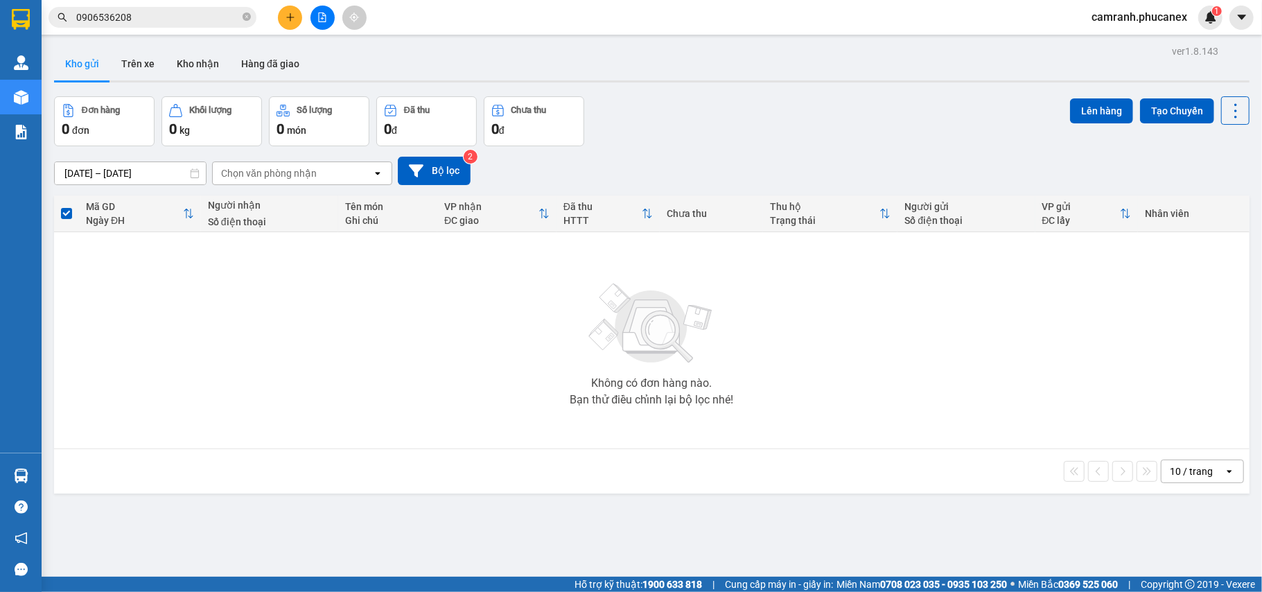
click at [301, 24] on div at bounding box center [322, 18] width 104 height 24
click at [295, 21] on icon "plus" at bounding box center [291, 17] width 10 height 10
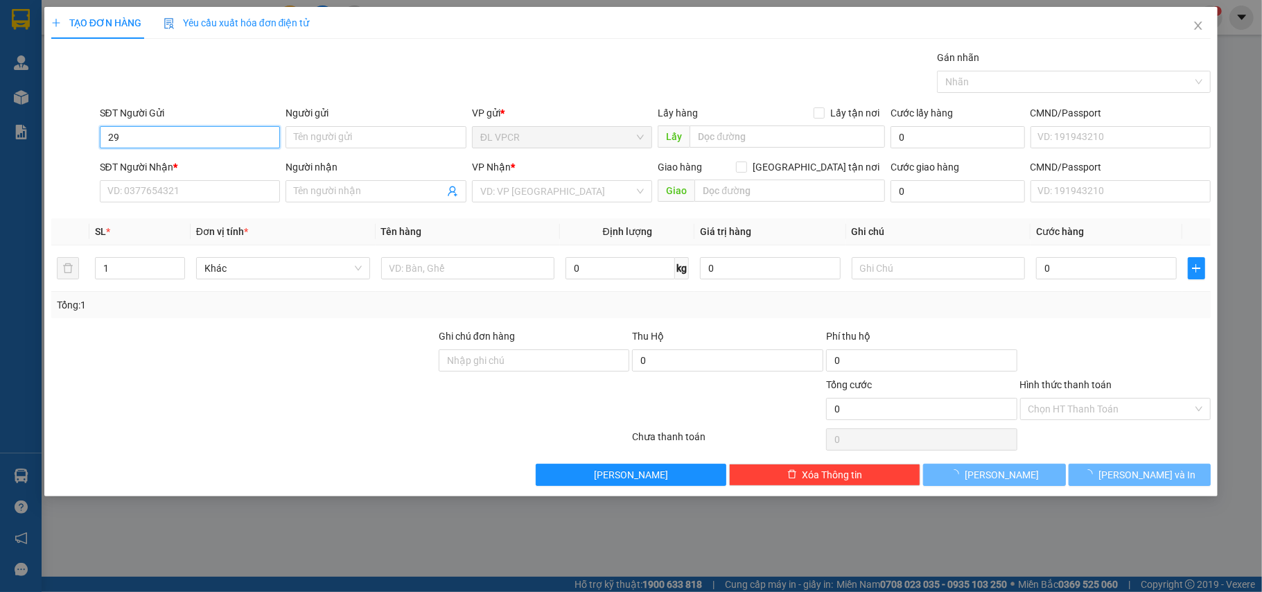
type input "2"
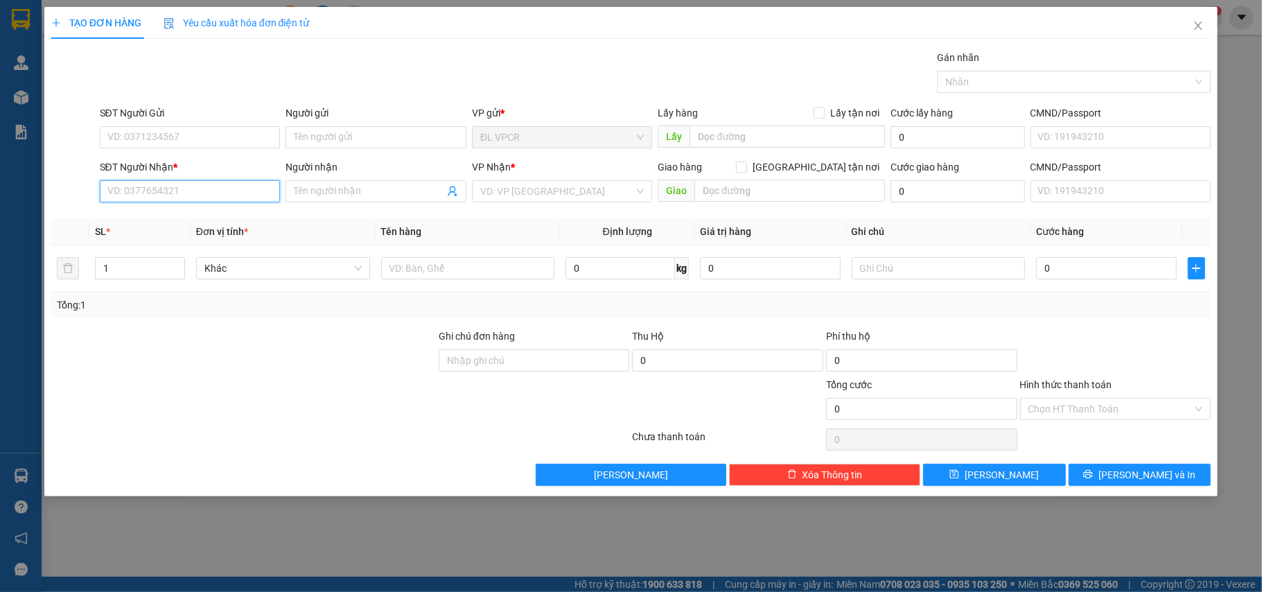
click at [236, 198] on input "SĐT Người Nhận *" at bounding box center [190, 191] width 181 height 22
click at [231, 219] on div "0906802900 - THẮM" at bounding box center [190, 220] width 164 height 15
type input "0906802900"
type input "THẮM"
type input "0906802900"
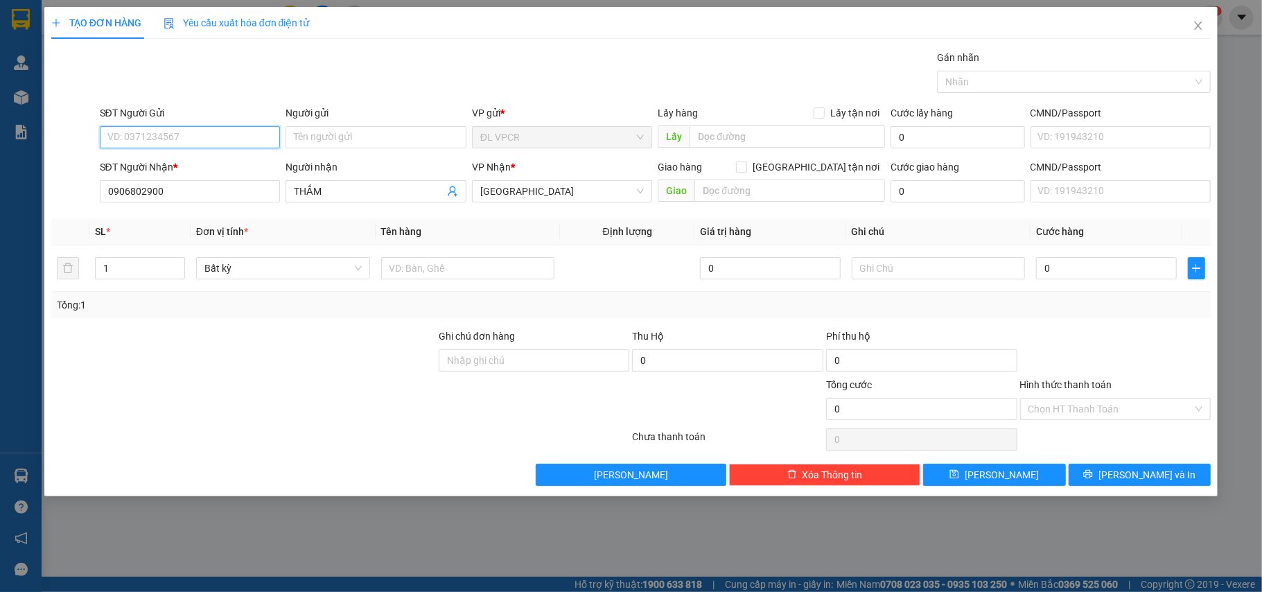
click at [211, 139] on input "SĐT Người Gửi" at bounding box center [190, 137] width 181 height 22
click at [211, 173] on div "0908192624 - LAN" at bounding box center [190, 166] width 181 height 22
type input "0908192624"
type input "LAN"
click at [401, 279] on input "text" at bounding box center [468, 268] width 174 height 22
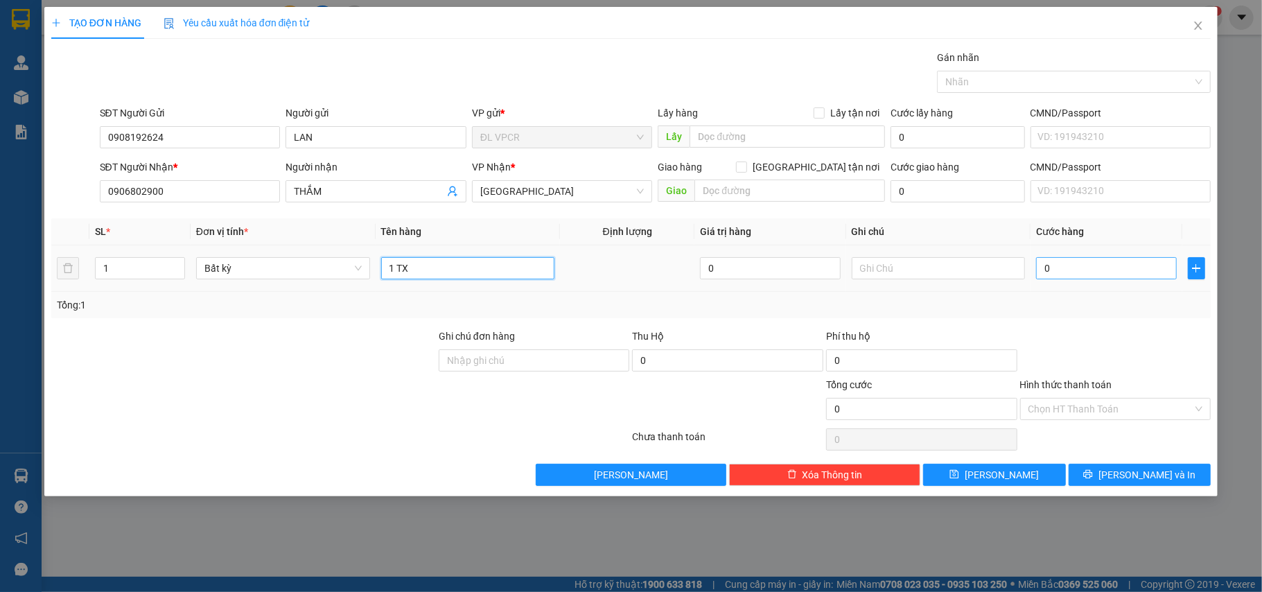
type input "1 TX"
click at [1127, 265] on input "0" at bounding box center [1106, 268] width 140 height 22
type input "3"
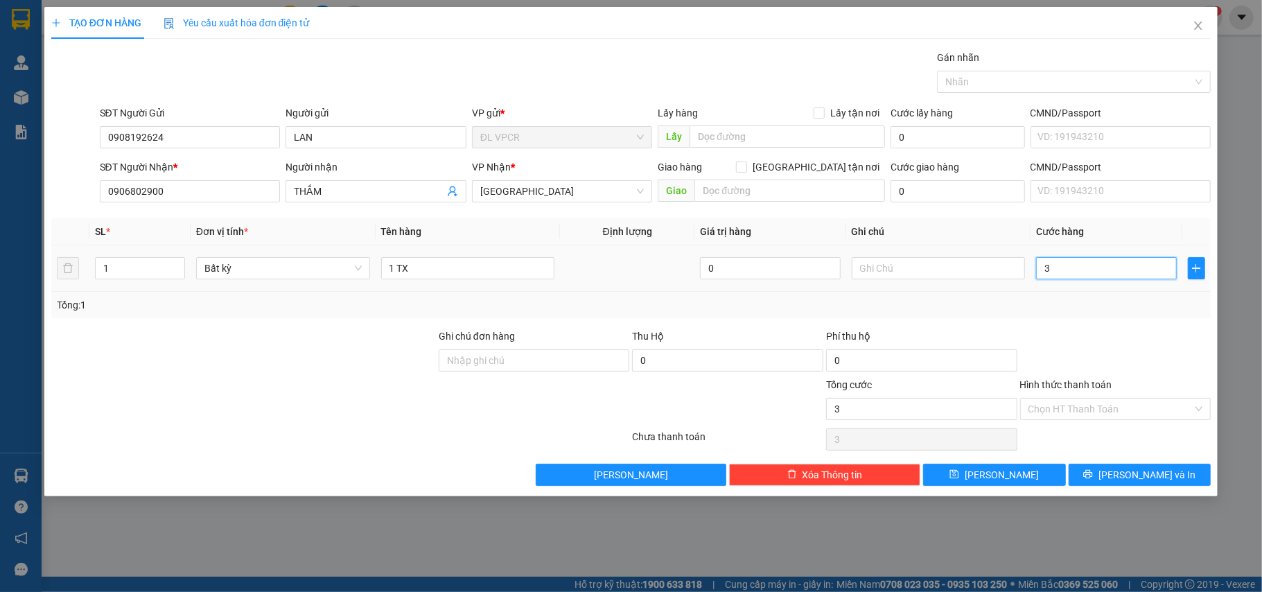
type input "30"
type input "30.000"
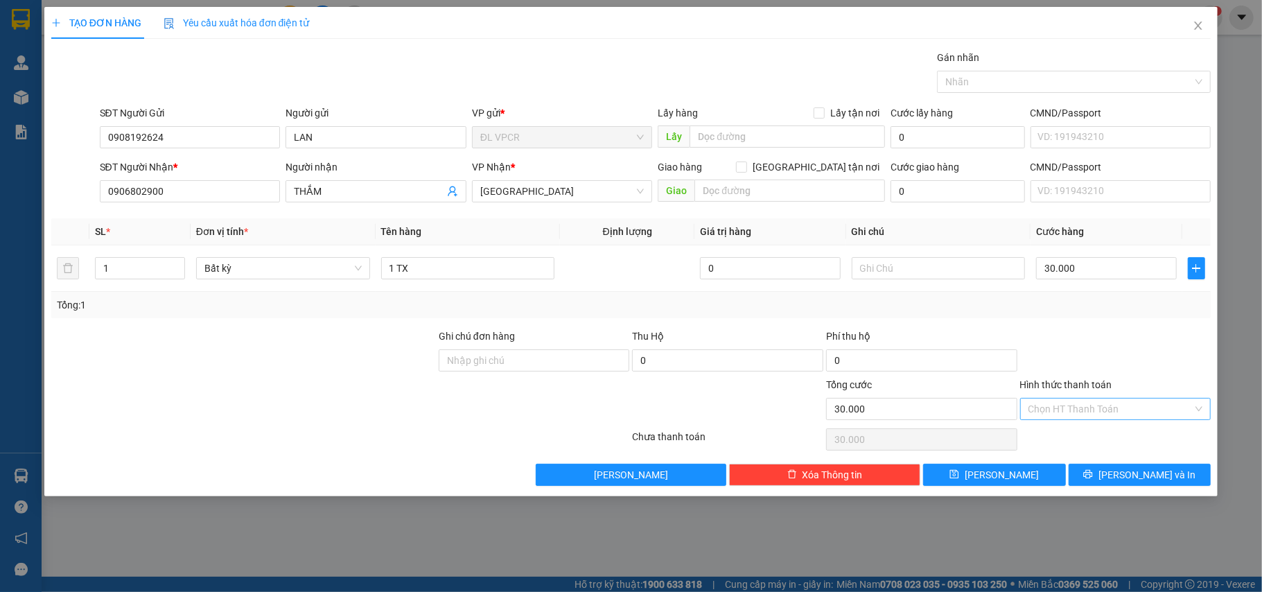
click at [1123, 403] on input "Hình thức thanh toán" at bounding box center [1110, 408] width 165 height 21
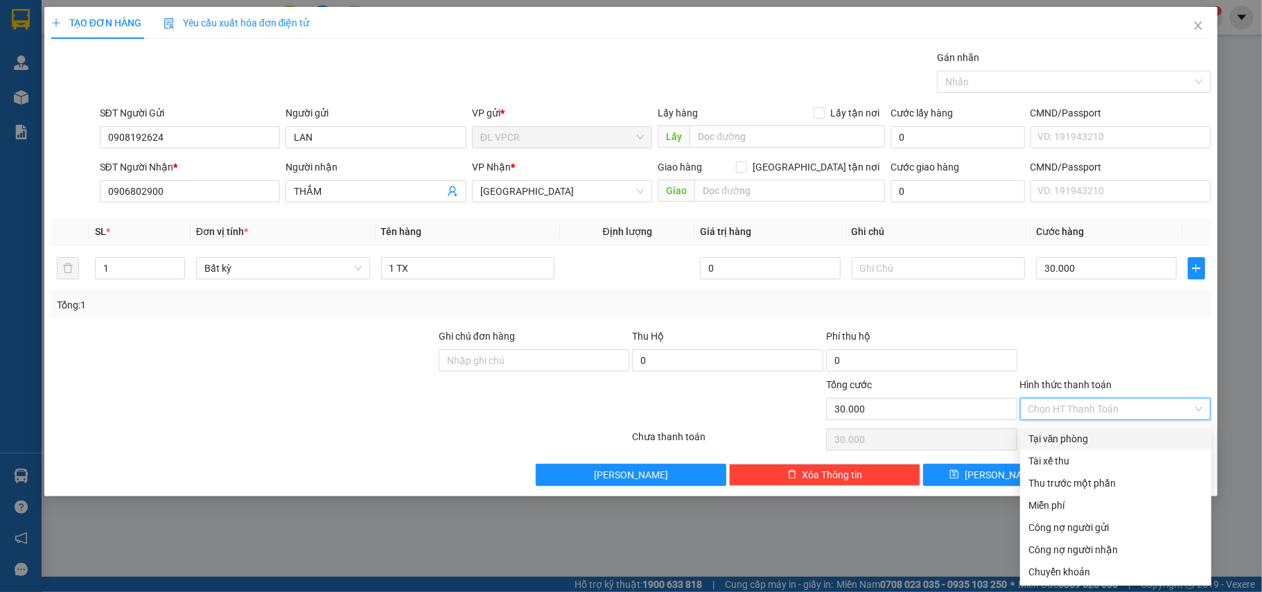
click at [1101, 433] on div "Tại văn phòng" at bounding box center [1115, 438] width 175 height 15
type input "0"
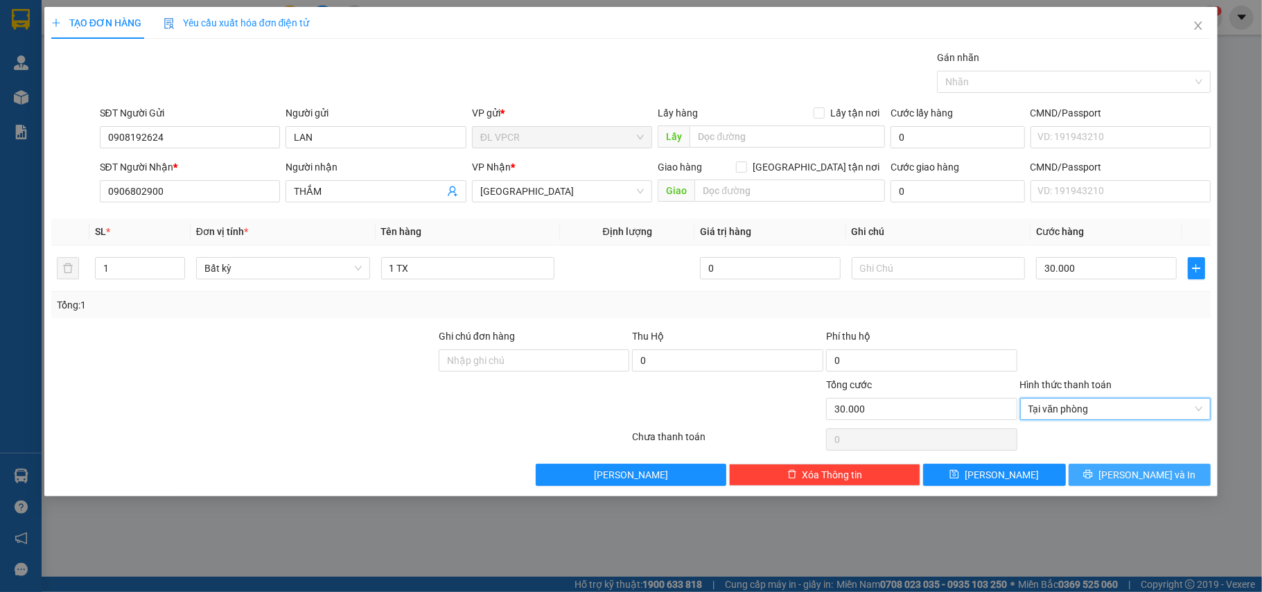
click at [1093, 480] on span "printer" at bounding box center [1088, 474] width 10 height 11
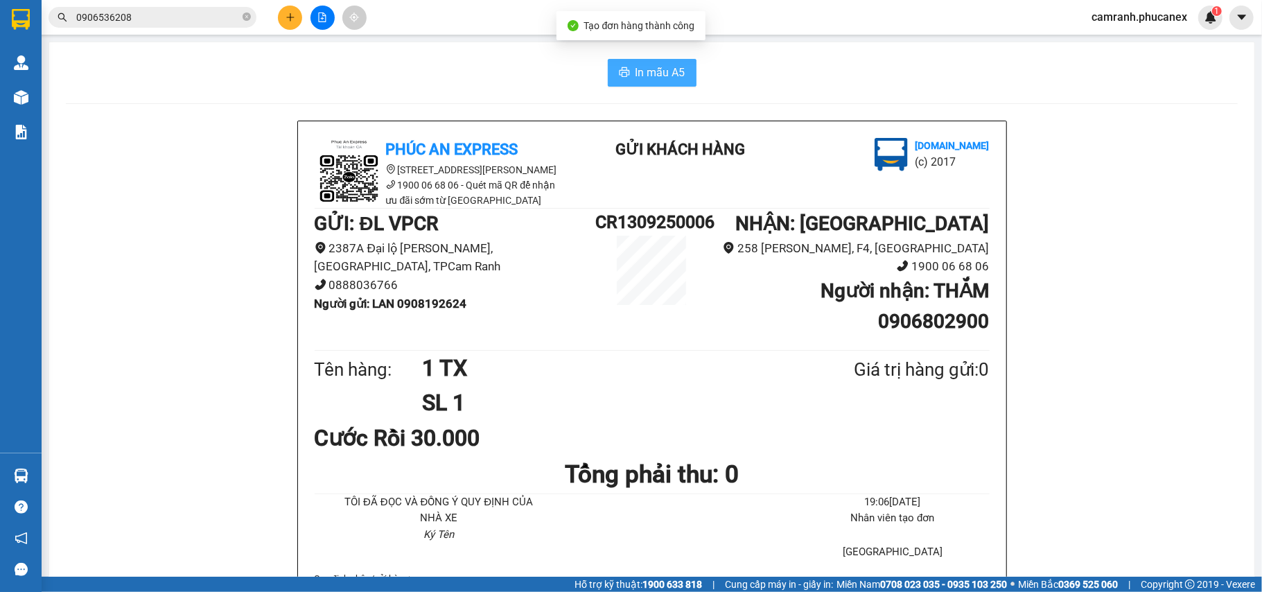
click at [675, 86] on button "In mẫu A5" at bounding box center [652, 73] width 89 height 28
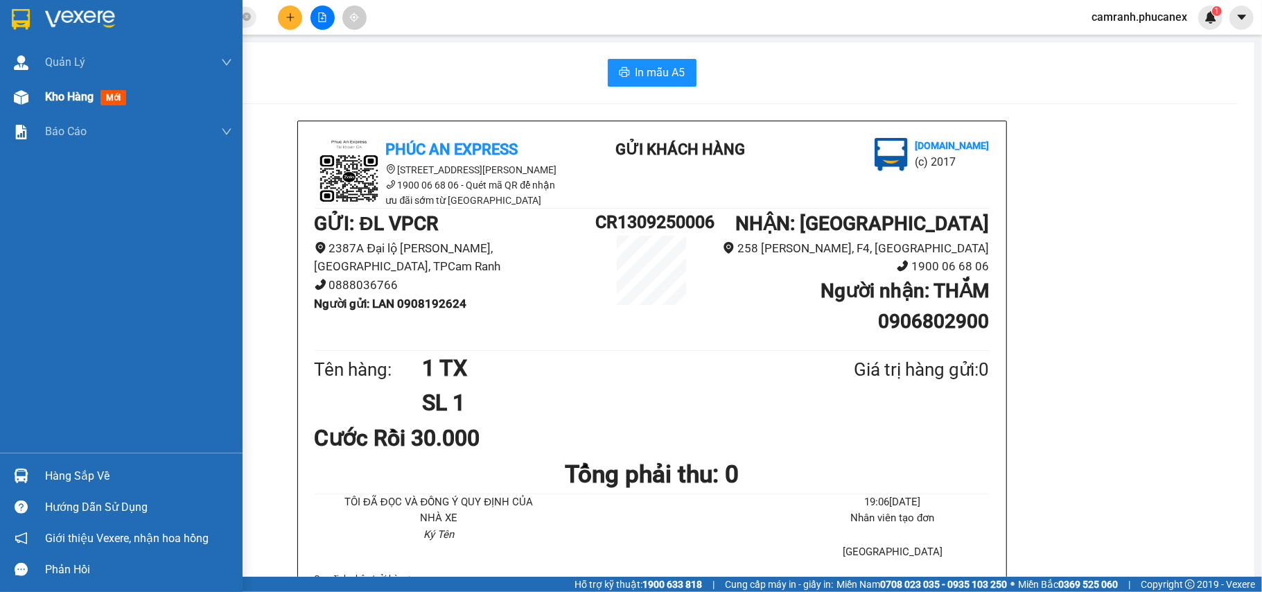
click at [28, 91] on img at bounding box center [21, 97] width 15 height 15
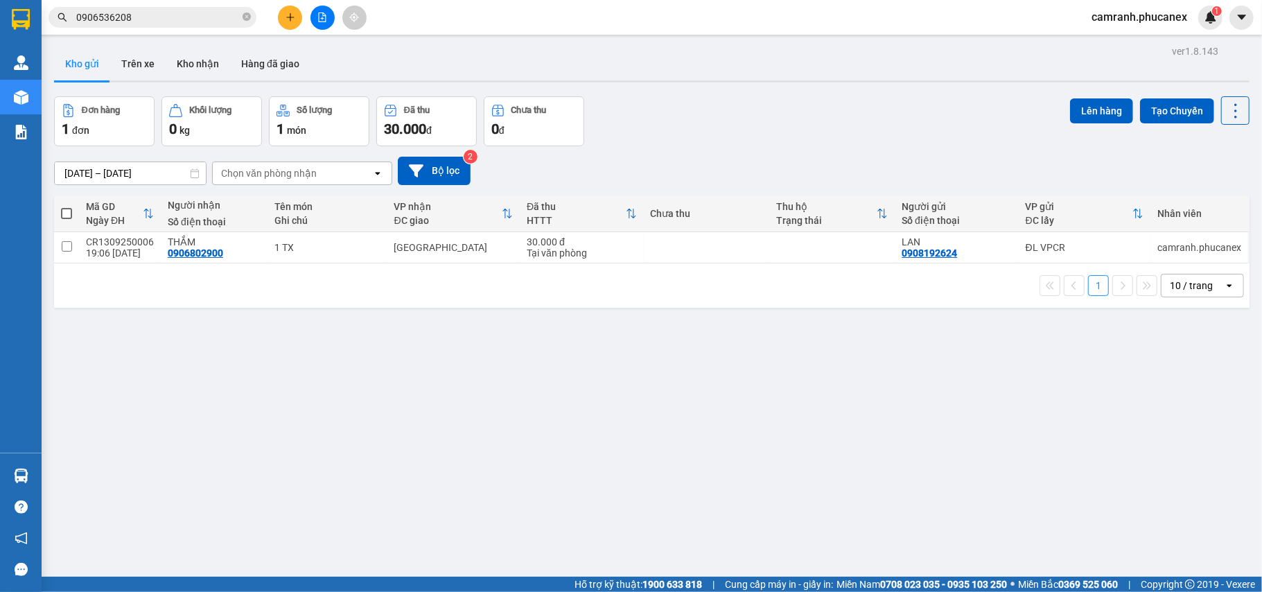
click at [62, 216] on span at bounding box center [66, 213] width 11 height 11
click at [67, 207] on input "checkbox" at bounding box center [67, 207] width 0 height 0
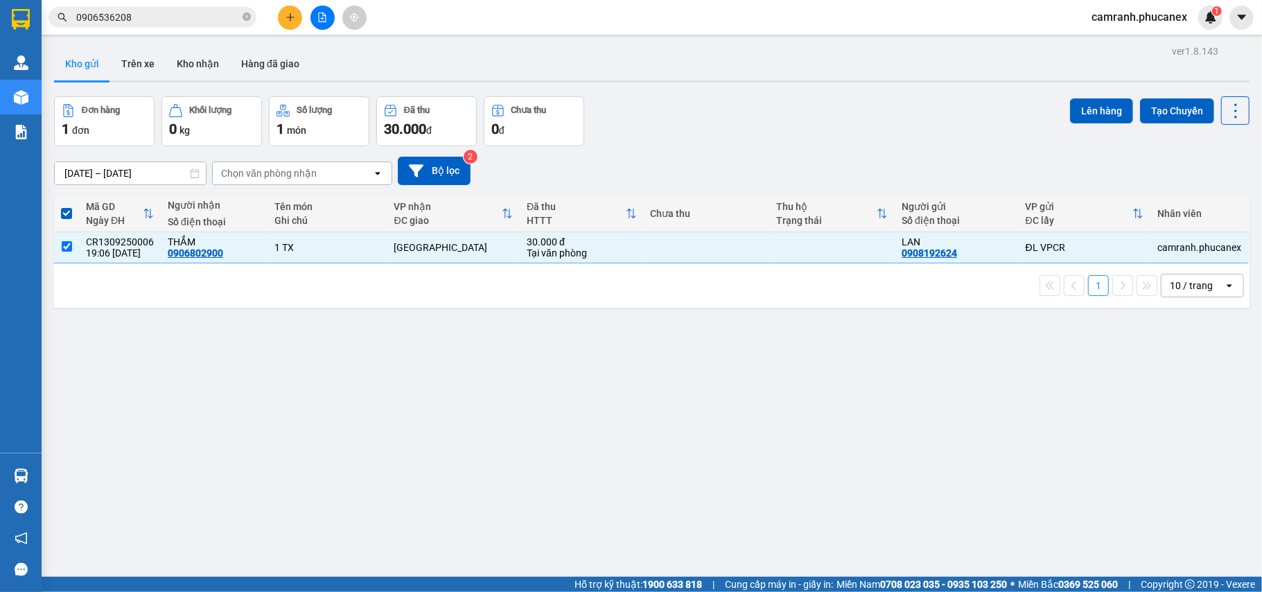
click at [1120, 107] on div "Lên hàng Tạo Chuyến" at bounding box center [1159, 110] width 179 height 28
click at [1104, 109] on button "Lên hàng" at bounding box center [1101, 110] width 63 height 25
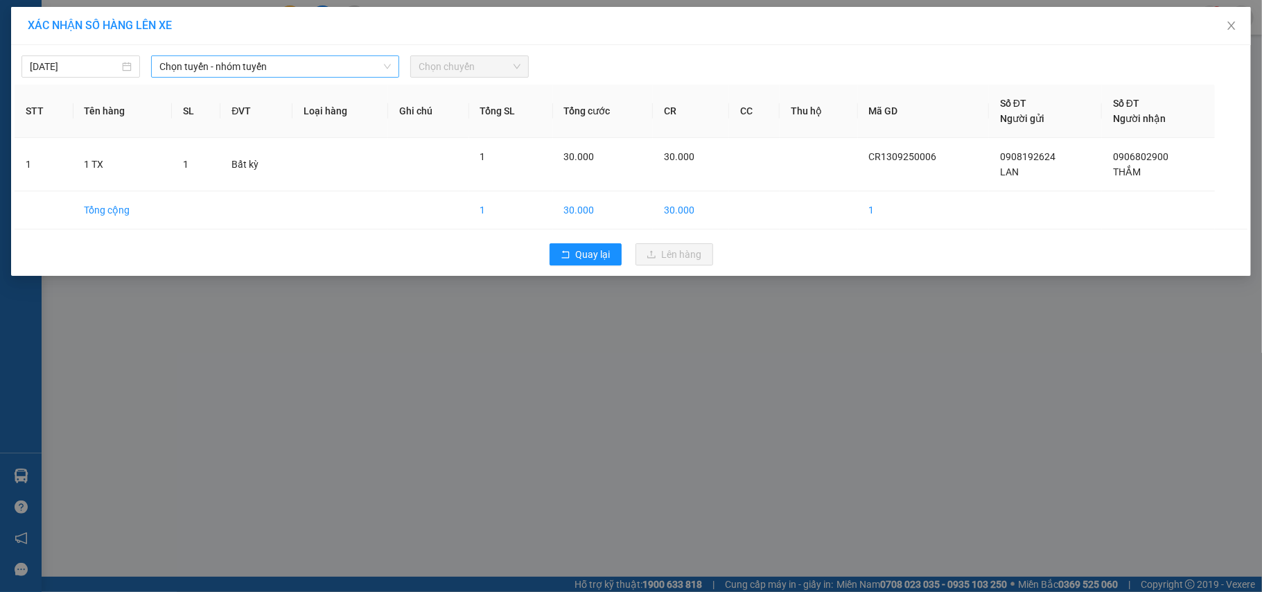
click at [294, 68] on span "Chọn tuyến - nhóm tuyến" at bounding box center [274, 66] width 231 height 21
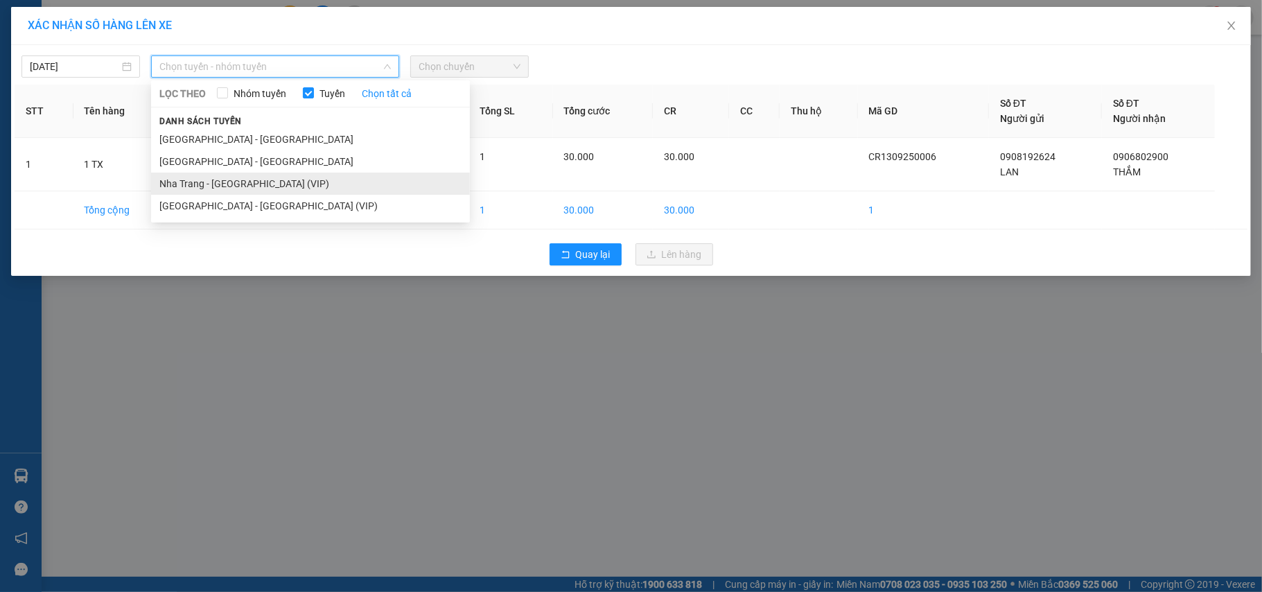
click at [245, 179] on li "Nha Trang - [GEOGRAPHIC_DATA] (VIP)" at bounding box center [310, 184] width 319 height 22
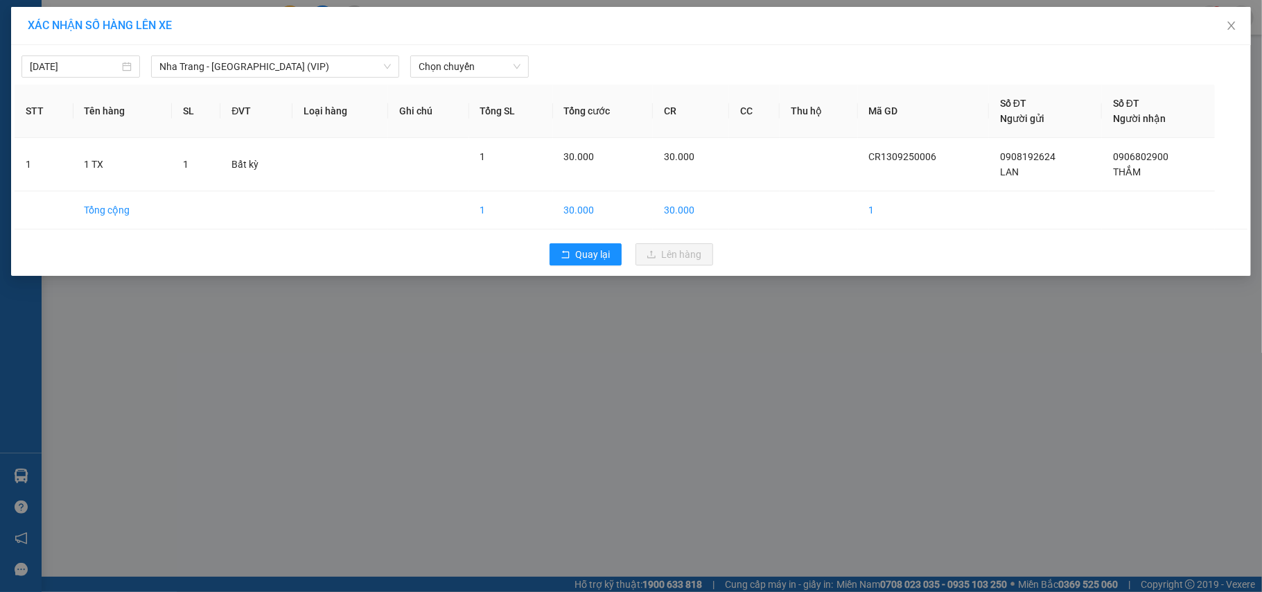
drag, startPoint x: 406, startPoint y: 80, endPoint x: 430, endPoint y: 75, distance: 24.9
click at [408, 80] on div "[DATE] [GEOGRAPHIC_DATA] - [GEOGRAPHIC_DATA] (VIP) LỌC THEO Nhóm tuyến Tuyến Ch…" at bounding box center [631, 160] width 1240 height 231
click at [430, 75] on span "Chọn chuyến" at bounding box center [470, 66] width 102 height 21
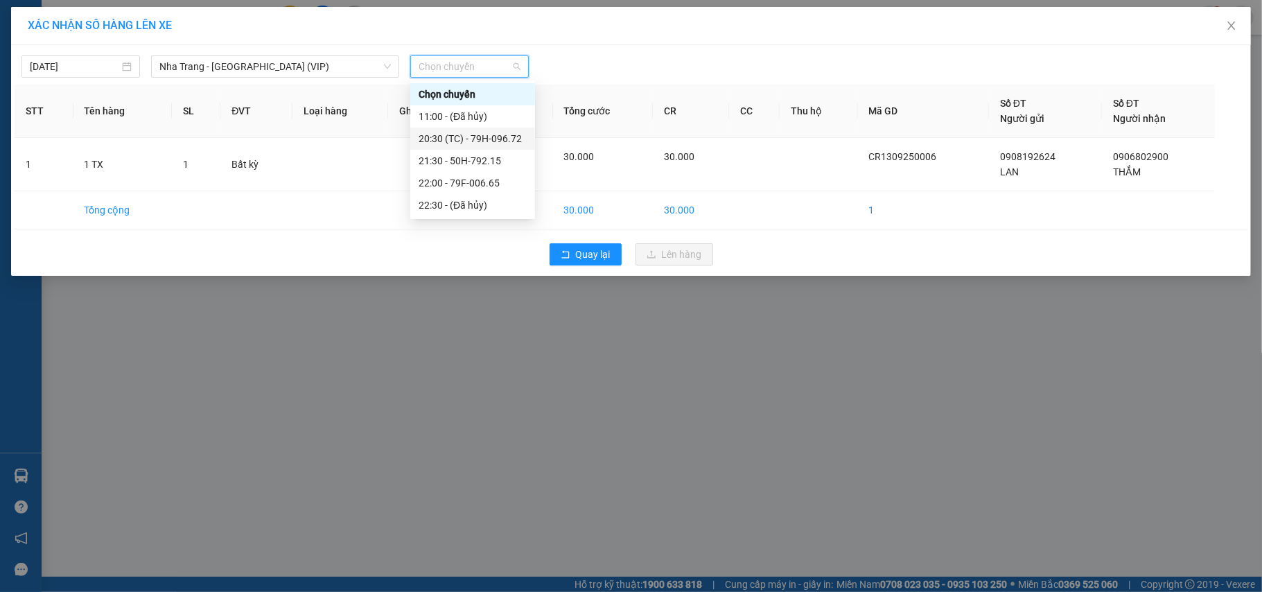
click at [455, 134] on div "20:30 (TC) - 79H-096.72" at bounding box center [473, 138] width 108 height 15
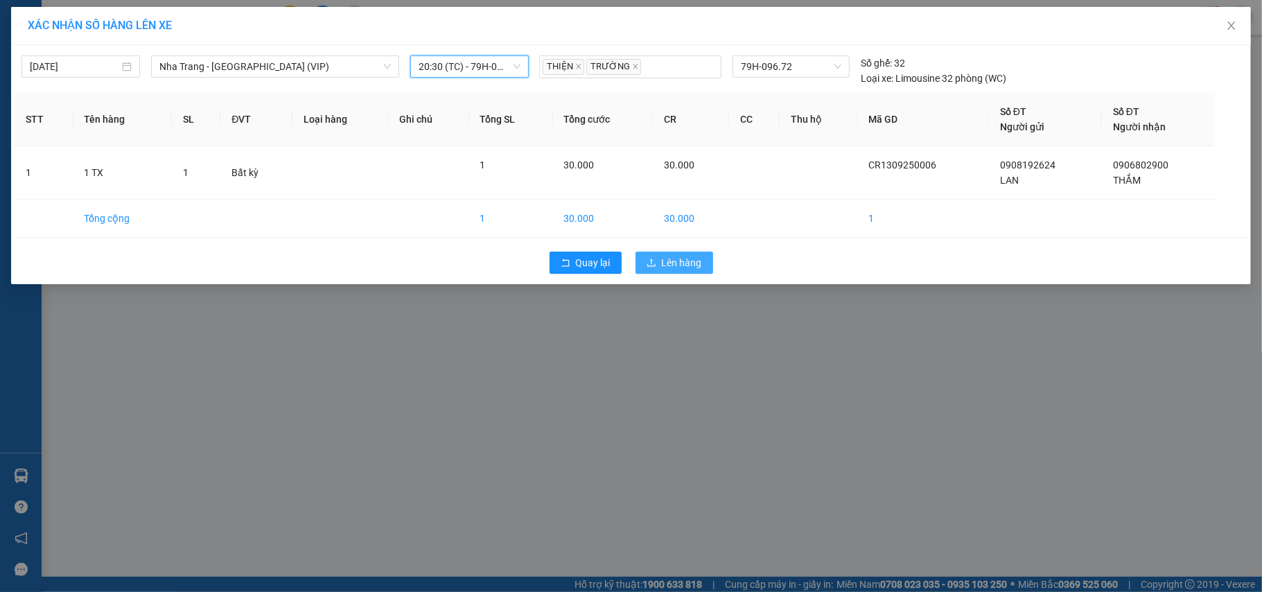
click at [685, 270] on span "Lên hàng" at bounding box center [682, 262] width 40 height 15
